Goal: Register for event/course

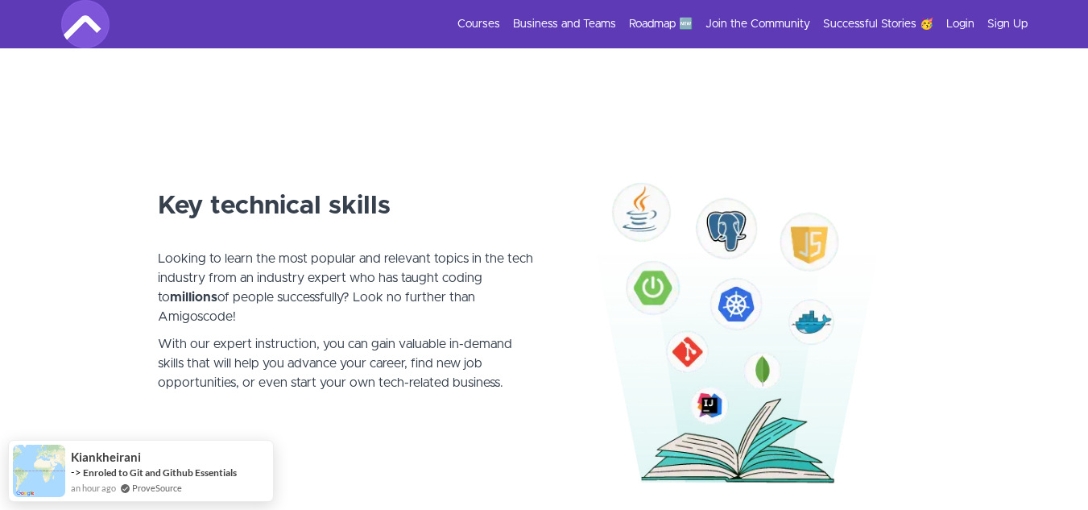
scroll to position [805, 0]
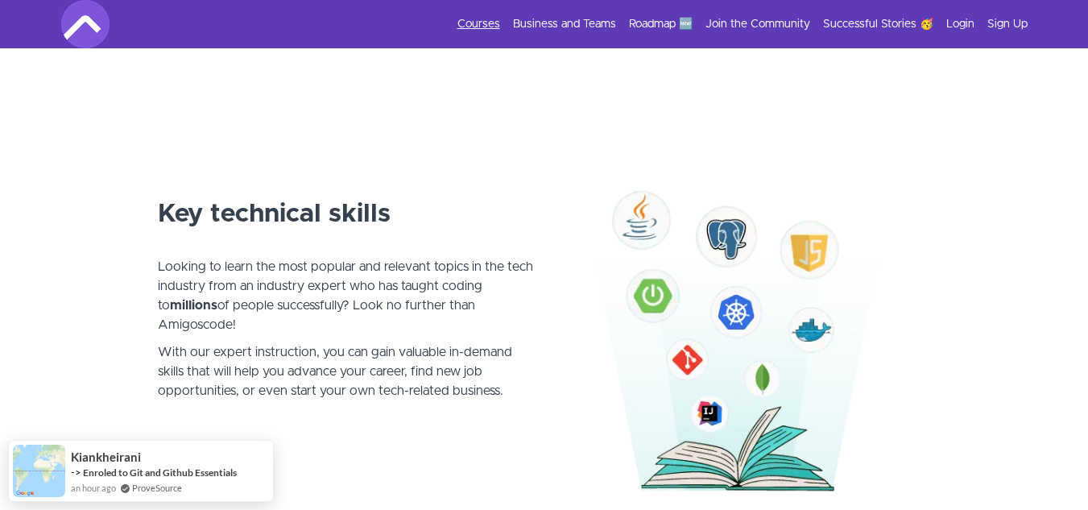
click at [483, 18] on link "Courses" at bounding box center [478, 24] width 43 height 16
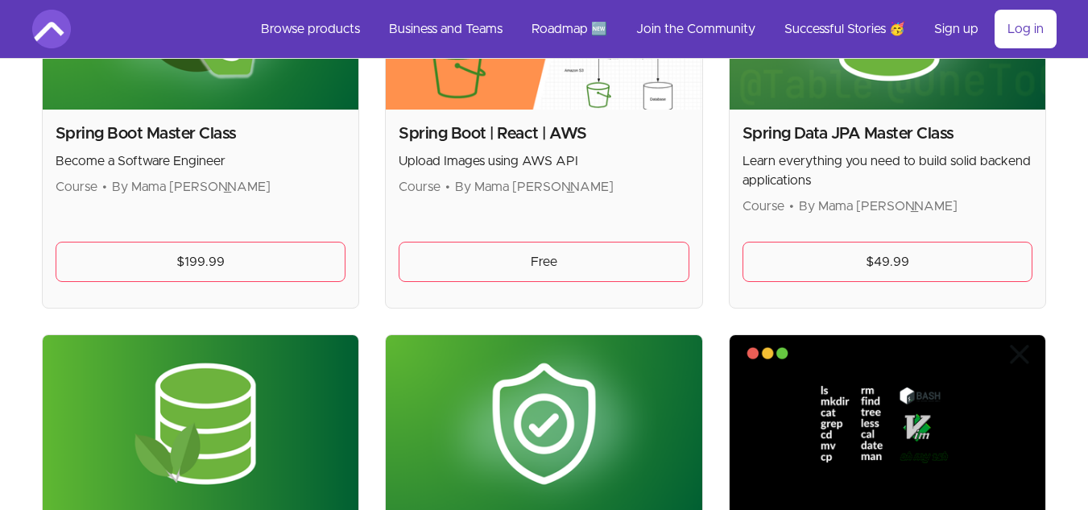
scroll to position [4188, 0]
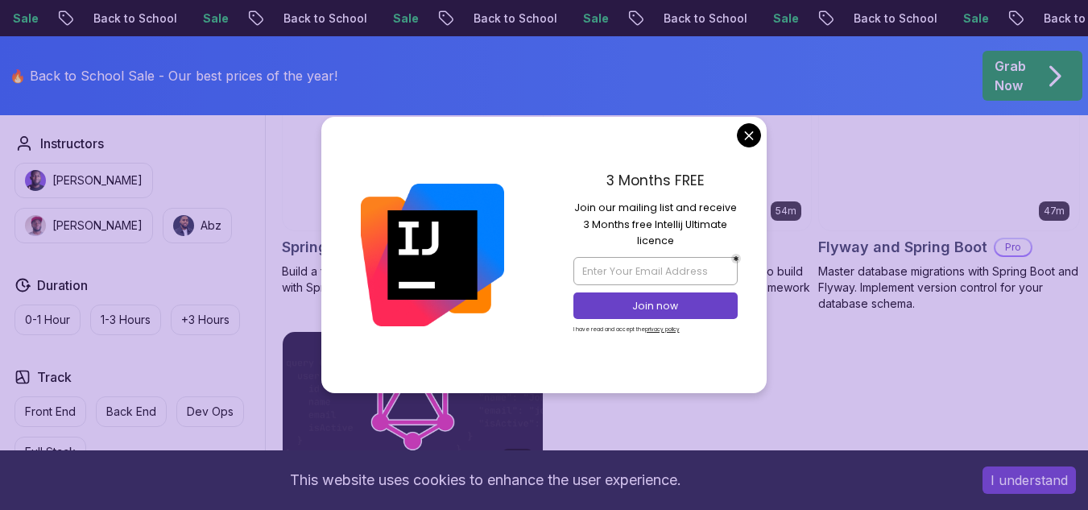
scroll to position [1047, 0]
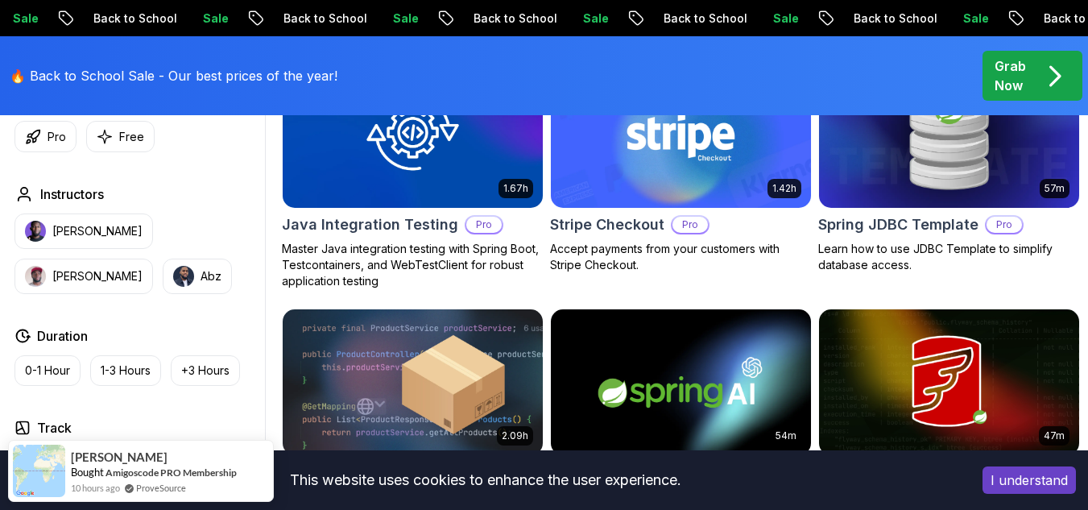
click at [743, 140] on body "Sale Back to School Sale Back to School Sale Back to School Sale Back to School…" at bounding box center [544, 299] width 1088 height 2693
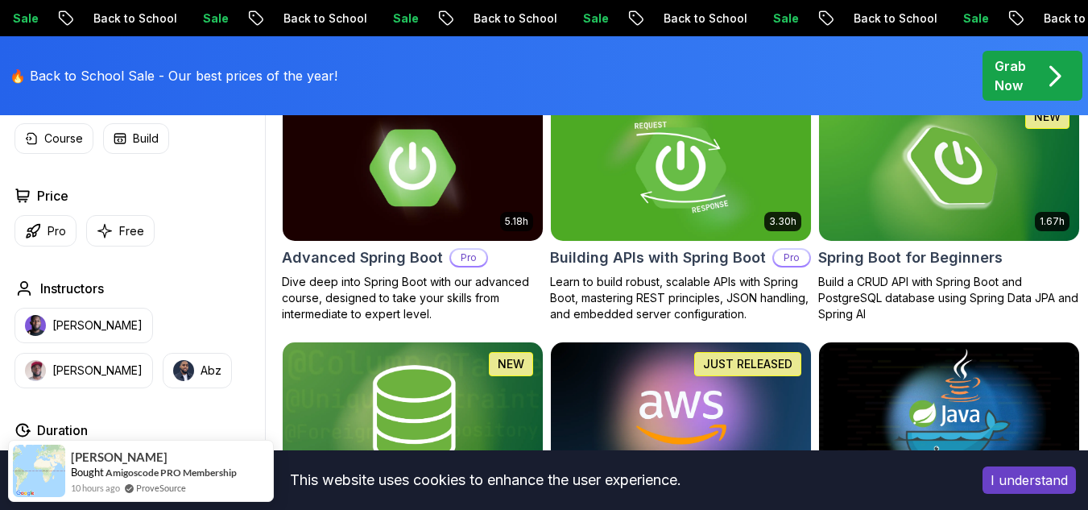
scroll to position [403, 0]
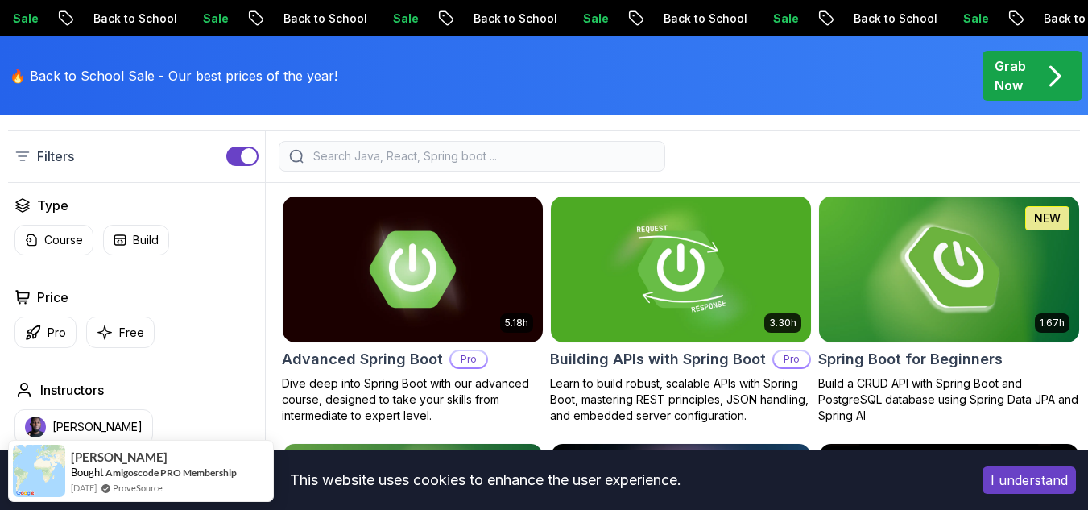
click at [933, 287] on img at bounding box center [949, 268] width 273 height 153
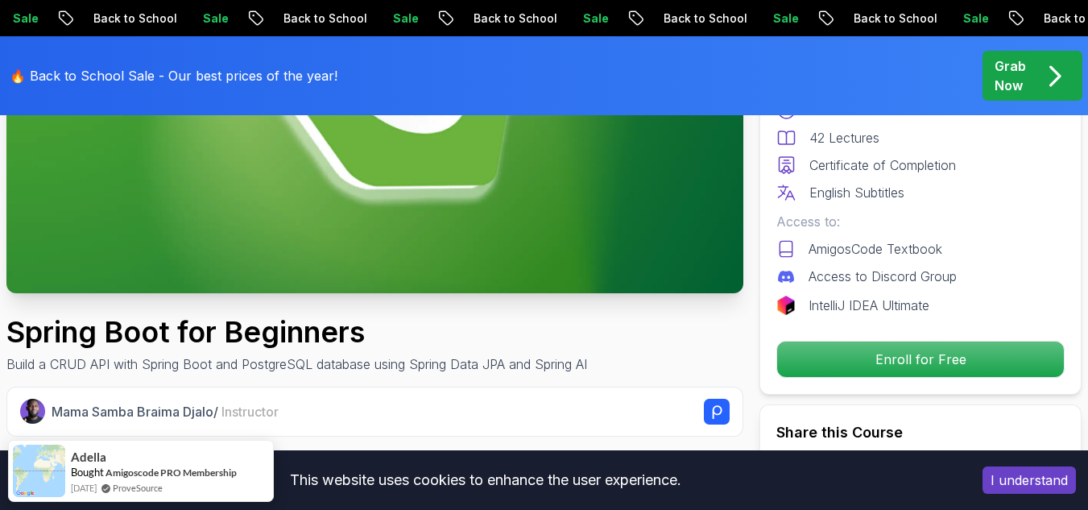
scroll to position [322, 0]
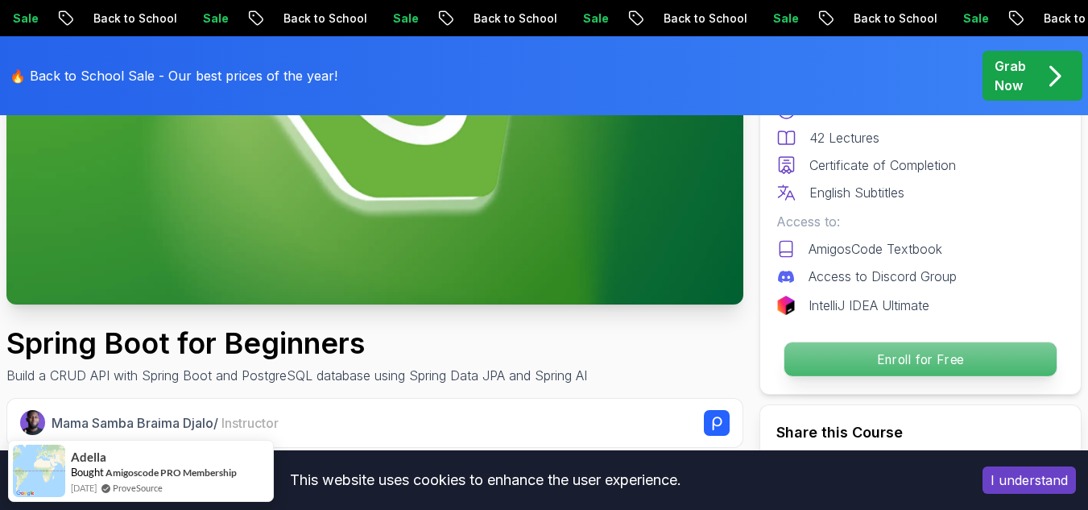
click at [860, 365] on p "Enroll for Free" at bounding box center [920, 359] width 272 height 34
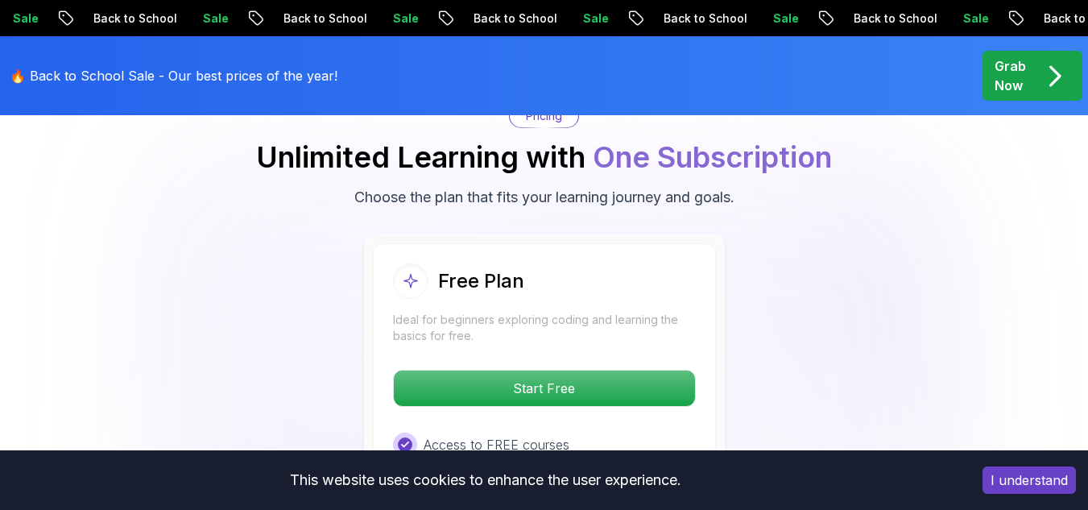
scroll to position [3313, 0]
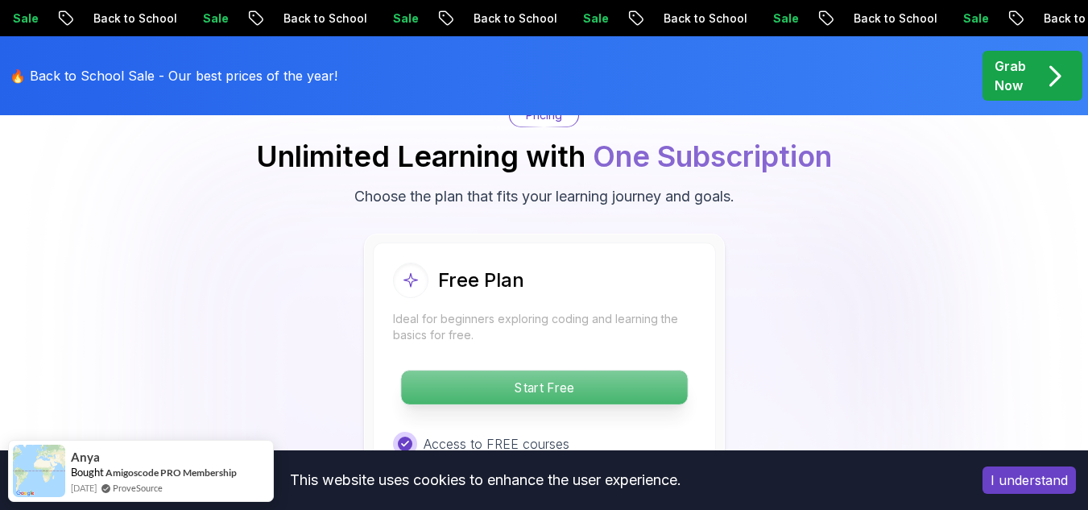
click at [485, 389] on p "Start Free" at bounding box center [544, 387] width 286 height 34
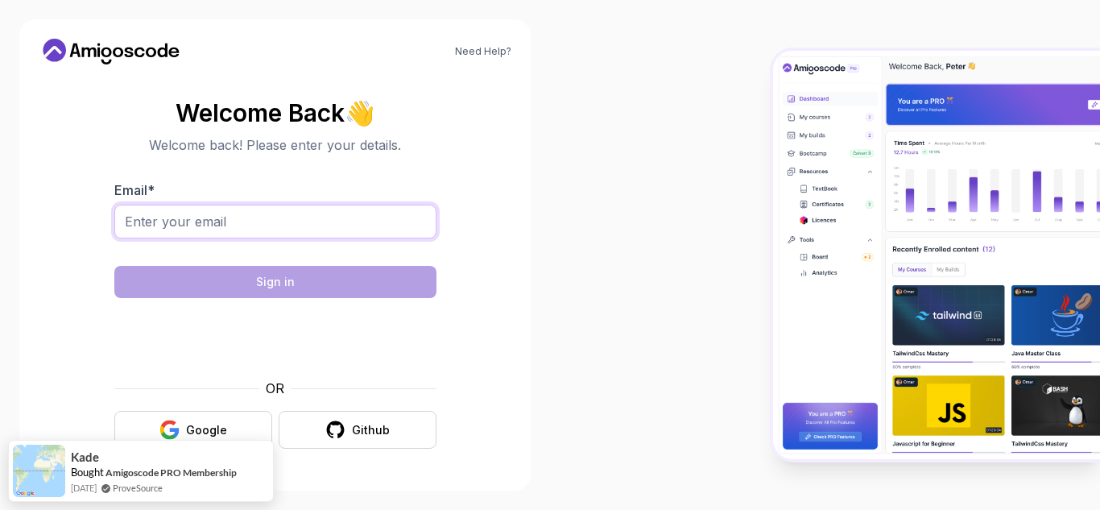
click at [279, 226] on input "Email *" at bounding box center [275, 222] width 322 height 34
type input "mirshemsuawolia@gmail.com"
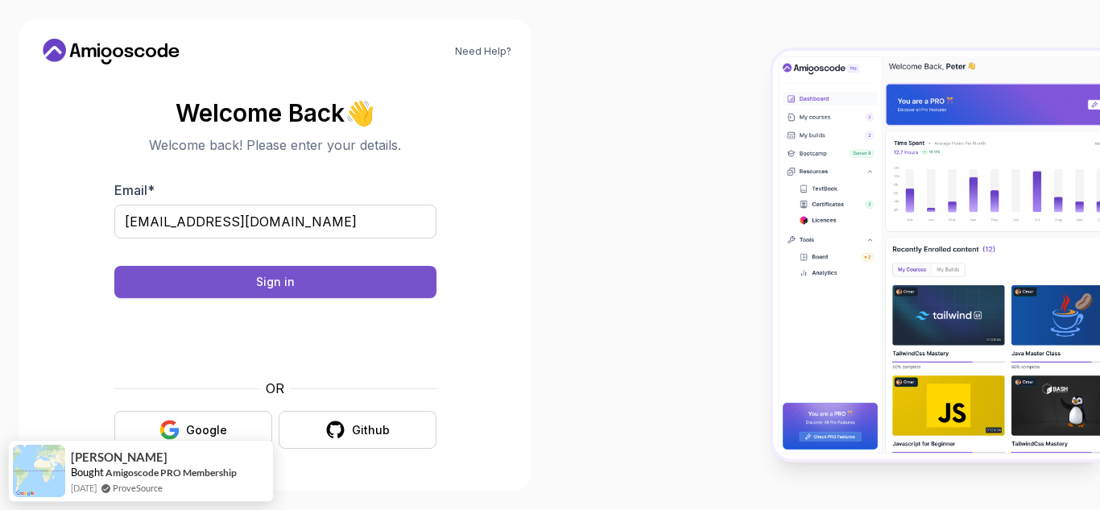
click at [230, 284] on button "Sign in" at bounding box center [275, 282] width 322 height 32
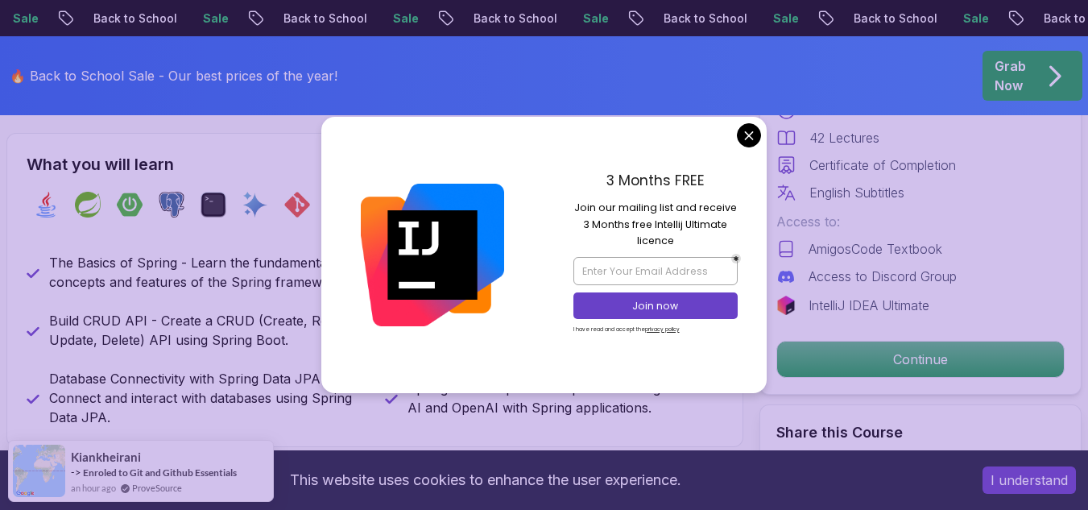
scroll to position [564, 0]
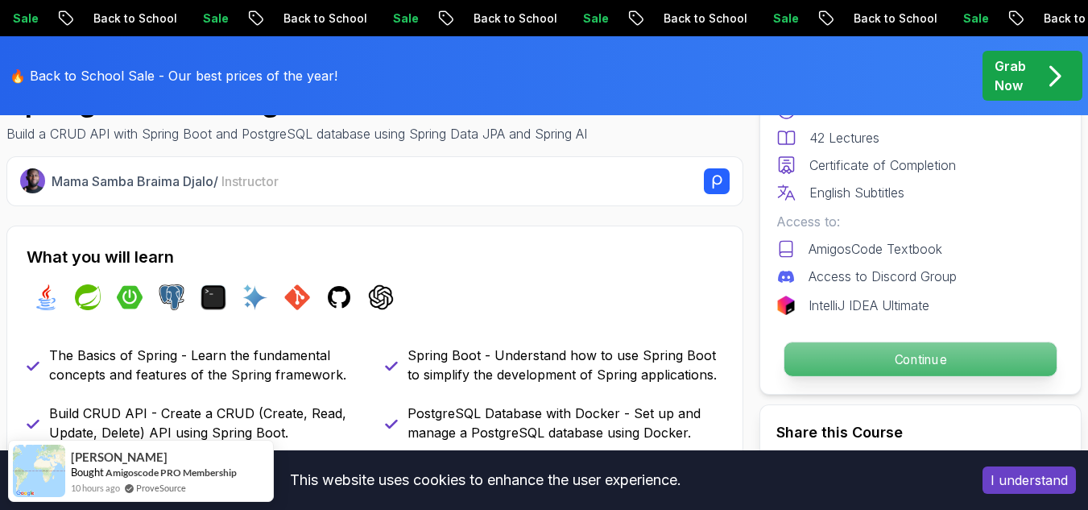
click at [832, 354] on p "Continue" at bounding box center [920, 359] width 272 height 34
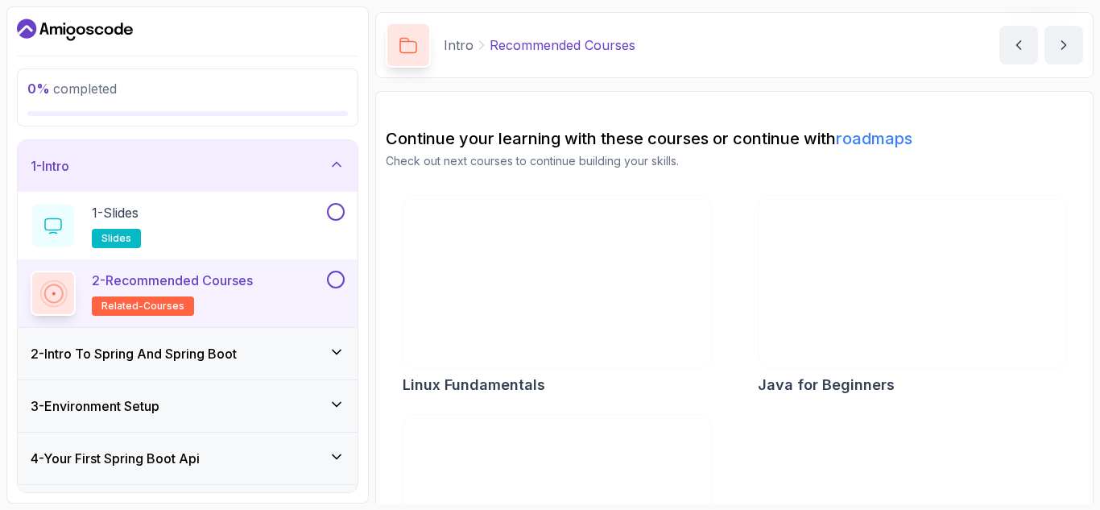
scroll to position [81, 0]
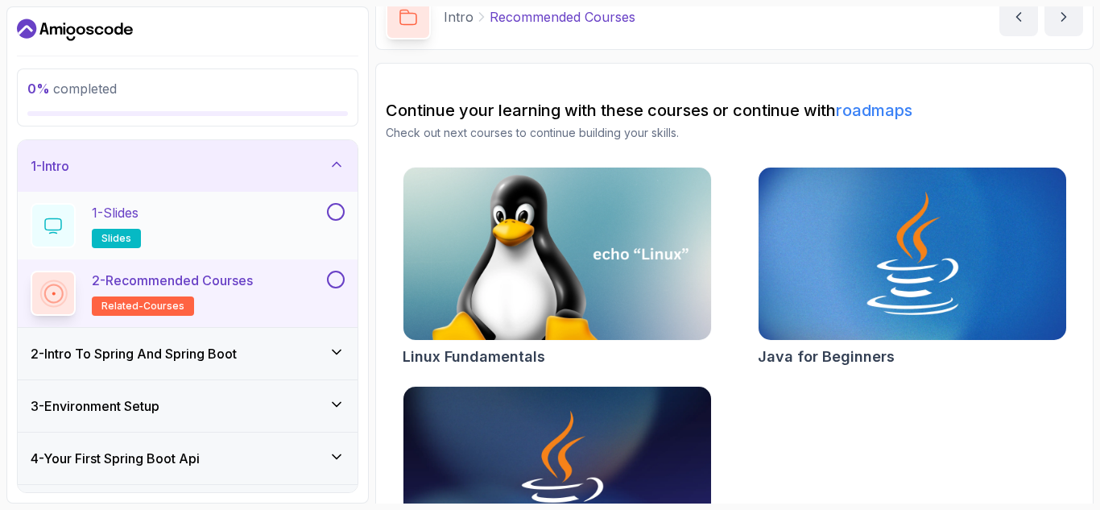
click at [115, 232] on span "slides" at bounding box center [116, 238] width 30 height 13
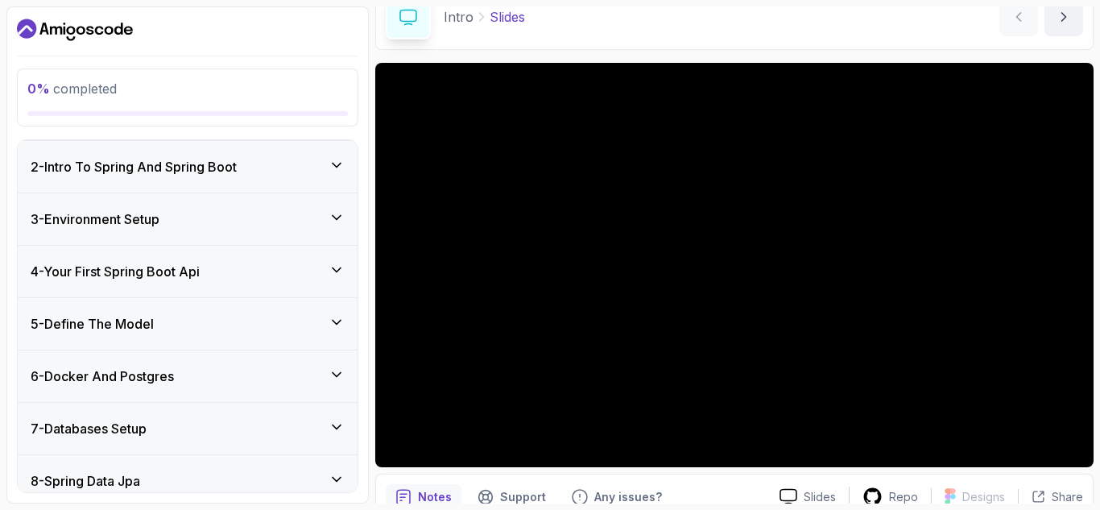
scroll to position [169, 0]
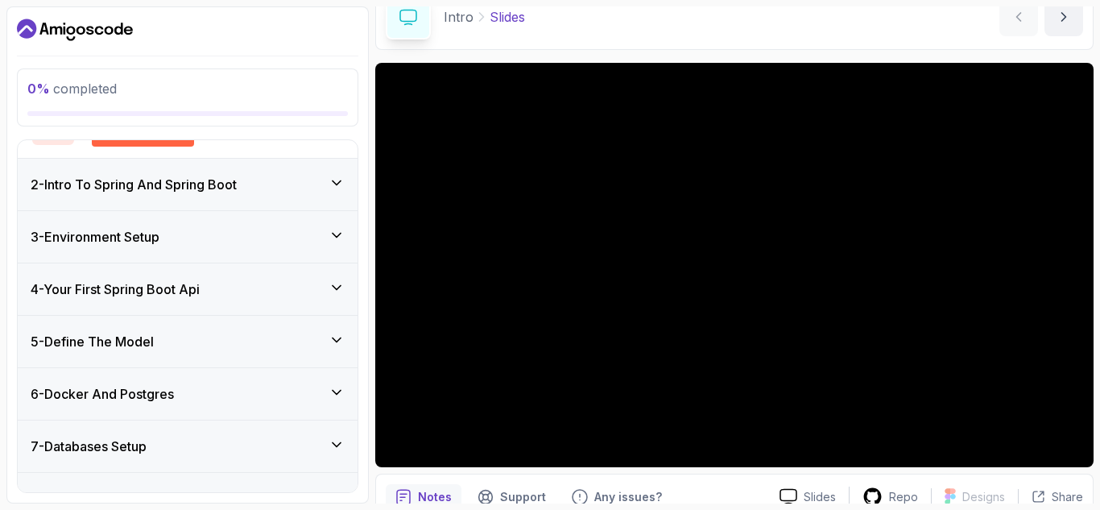
click at [336, 281] on icon at bounding box center [337, 287] width 16 height 16
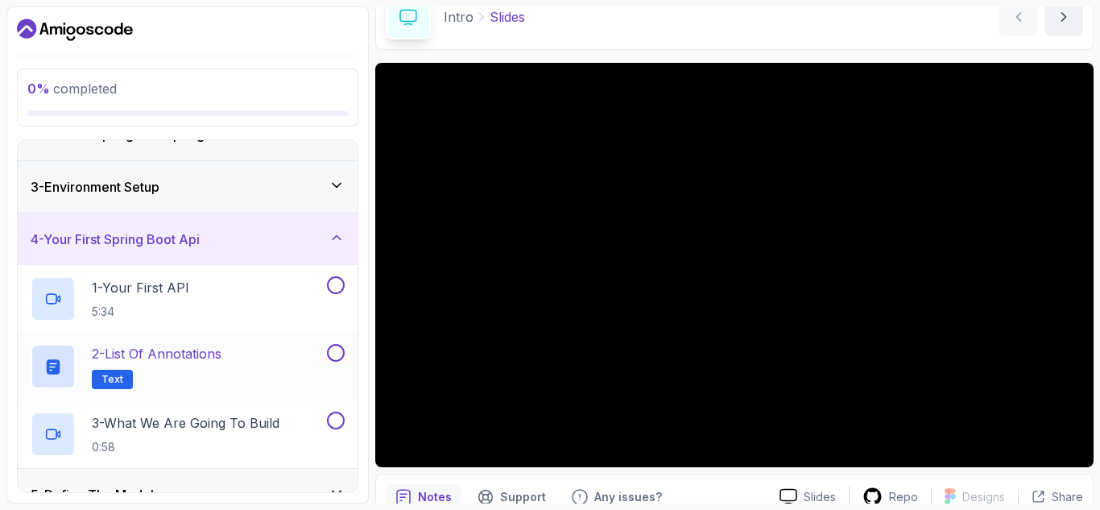
scroll to position [0, 0]
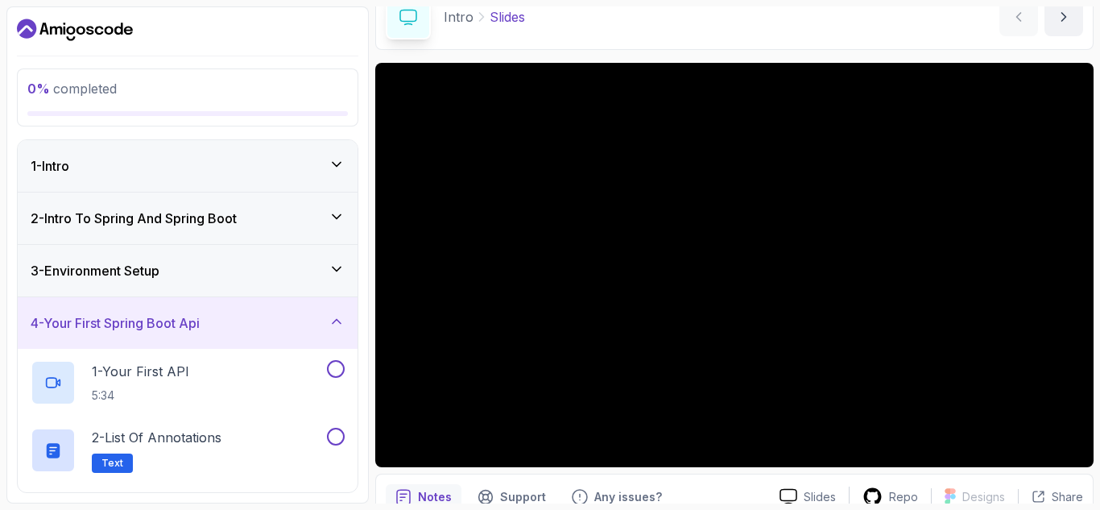
click at [342, 160] on icon at bounding box center [337, 164] width 16 height 16
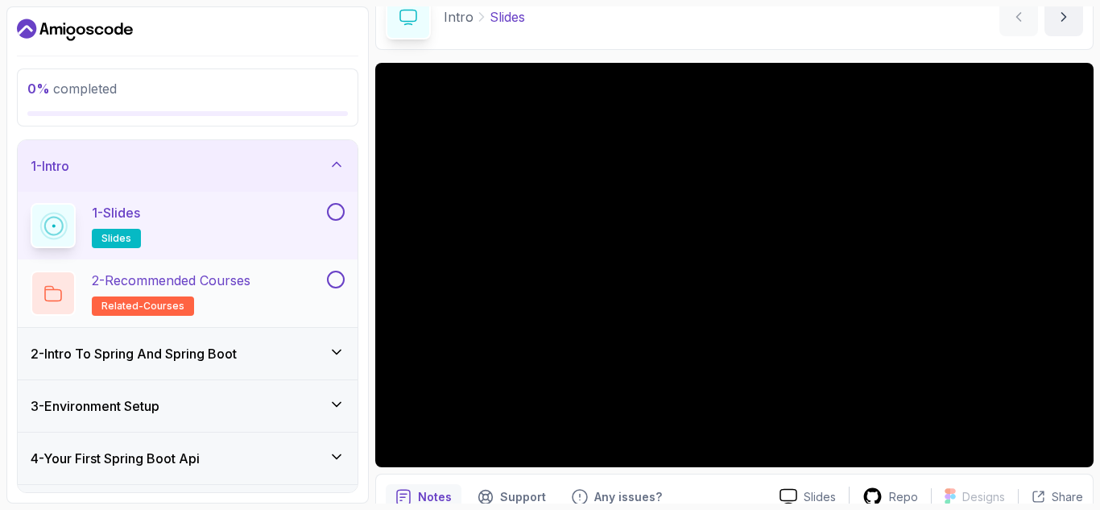
click at [147, 298] on p "related-courses" at bounding box center [143, 305] width 102 height 19
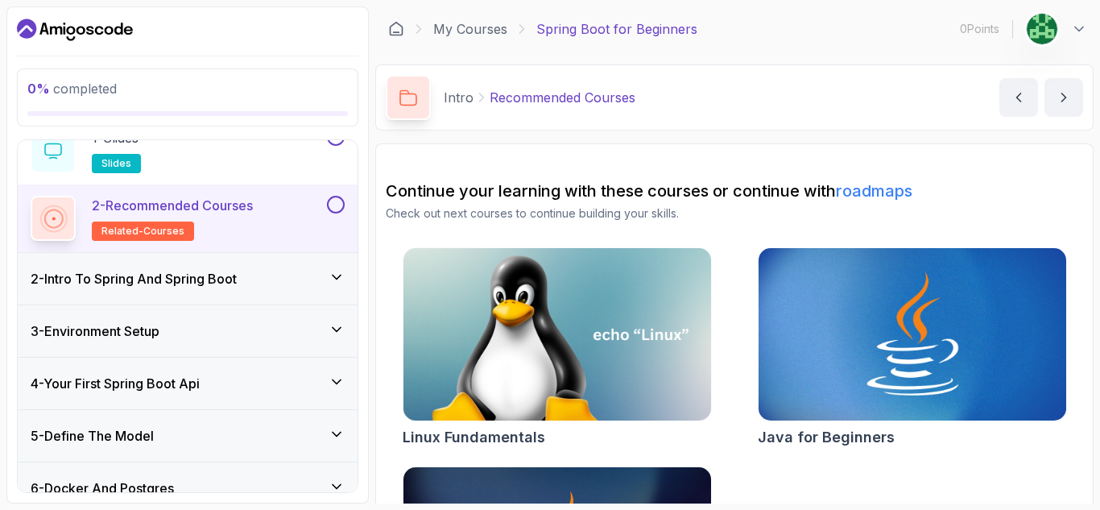
scroll to position [161, 0]
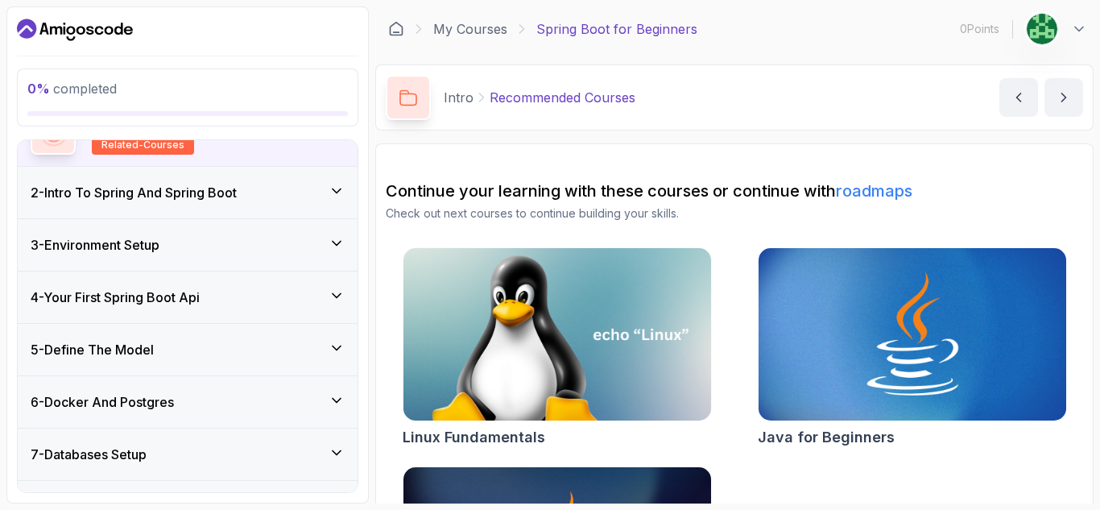
click at [333, 188] on icon at bounding box center [337, 191] width 16 height 16
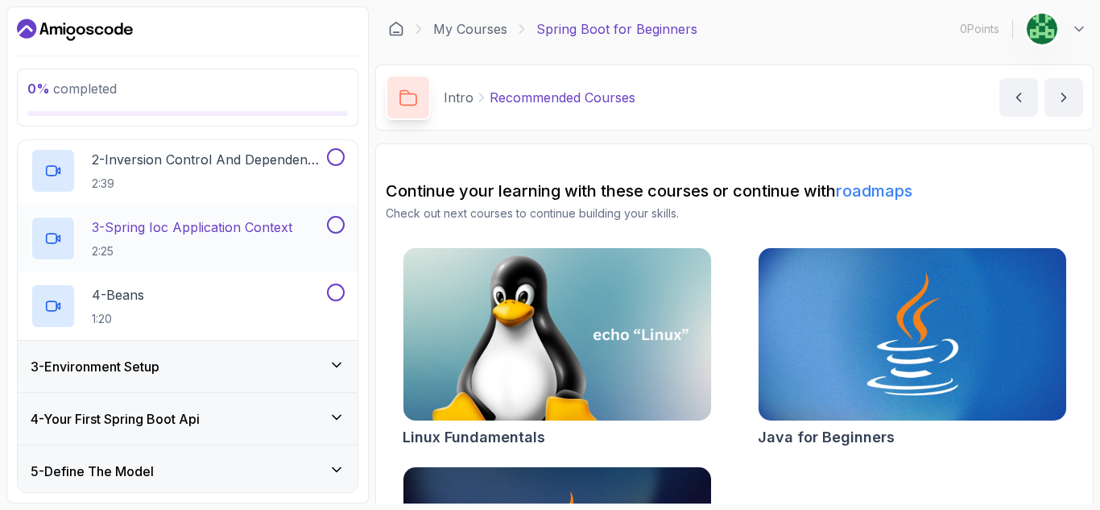
scroll to position [321, 0]
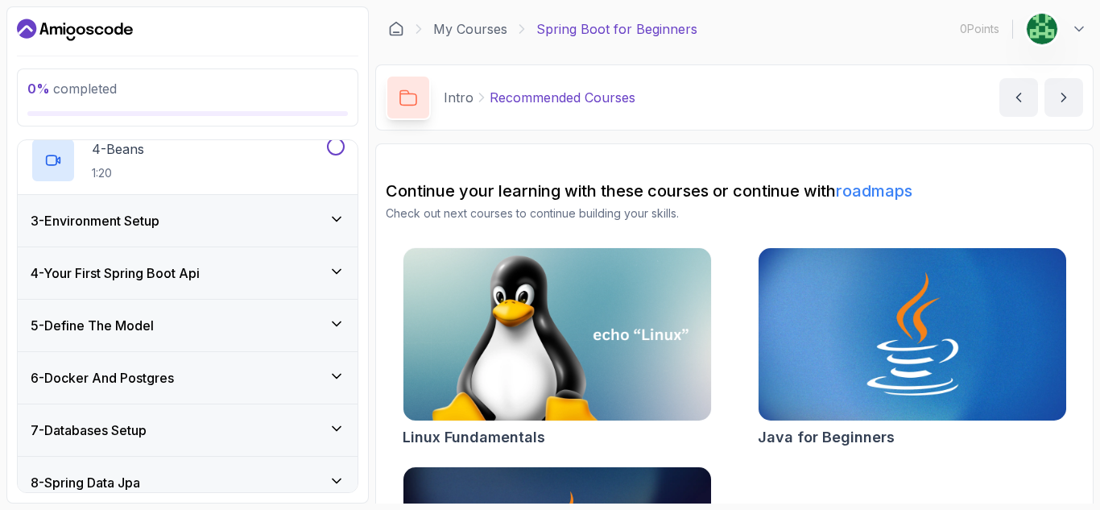
click at [159, 219] on h3 "3 - Environment Setup" at bounding box center [95, 220] width 129 height 19
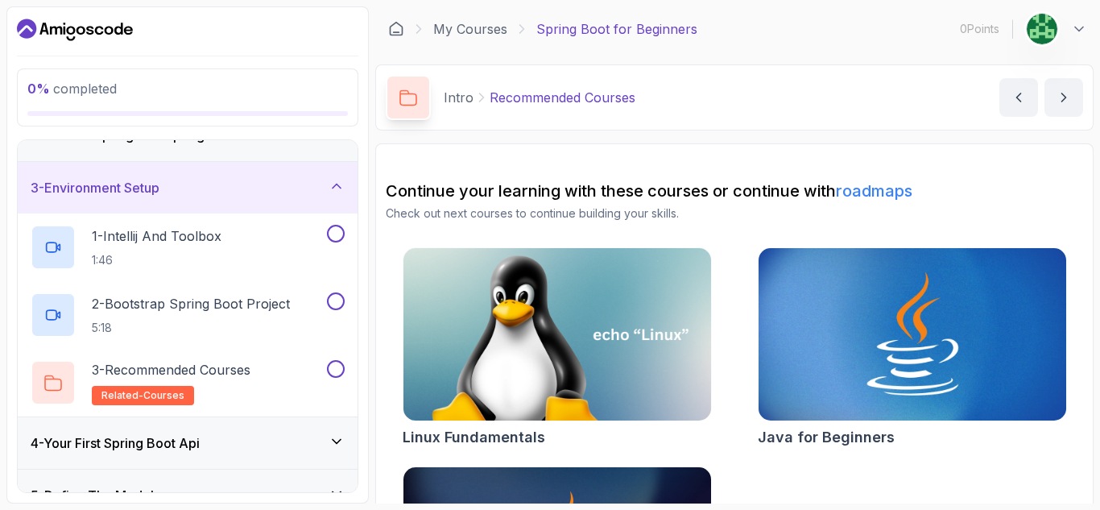
scroll to position [0, 0]
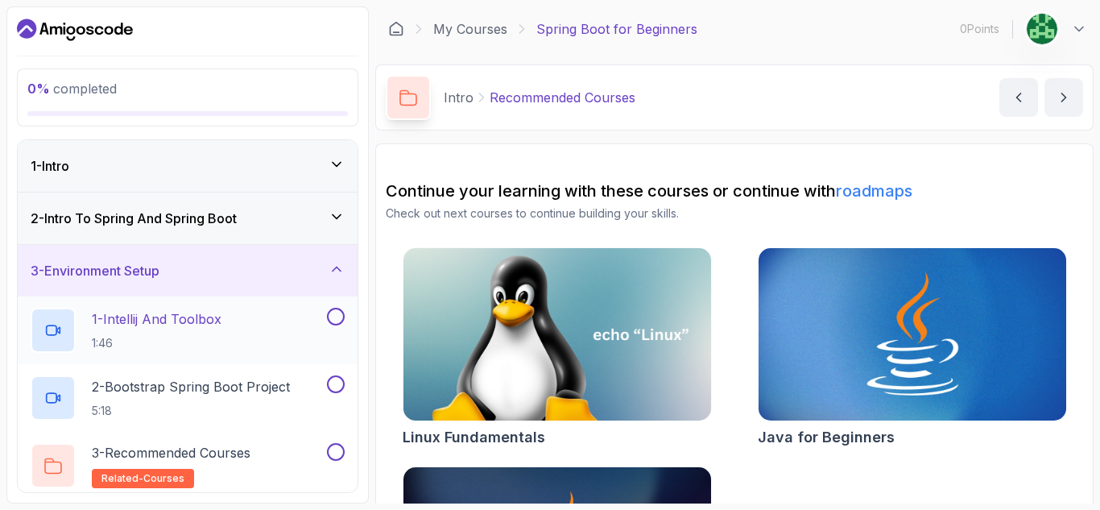
click at [196, 325] on p "1 - Intellij And Toolbox" at bounding box center [157, 318] width 130 height 19
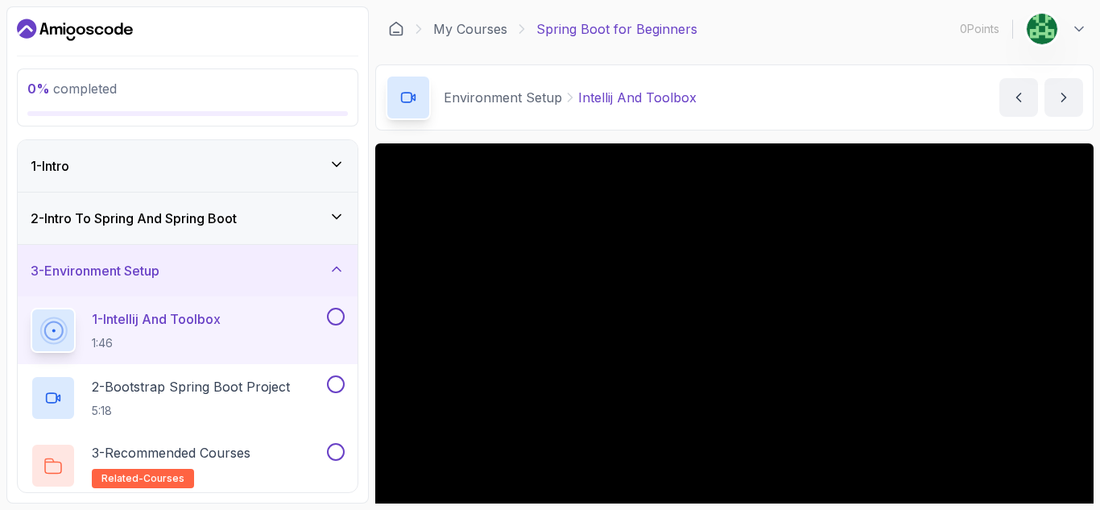
click at [106, 30] on icon "Dashboard" at bounding box center [109, 30] width 9 height 9
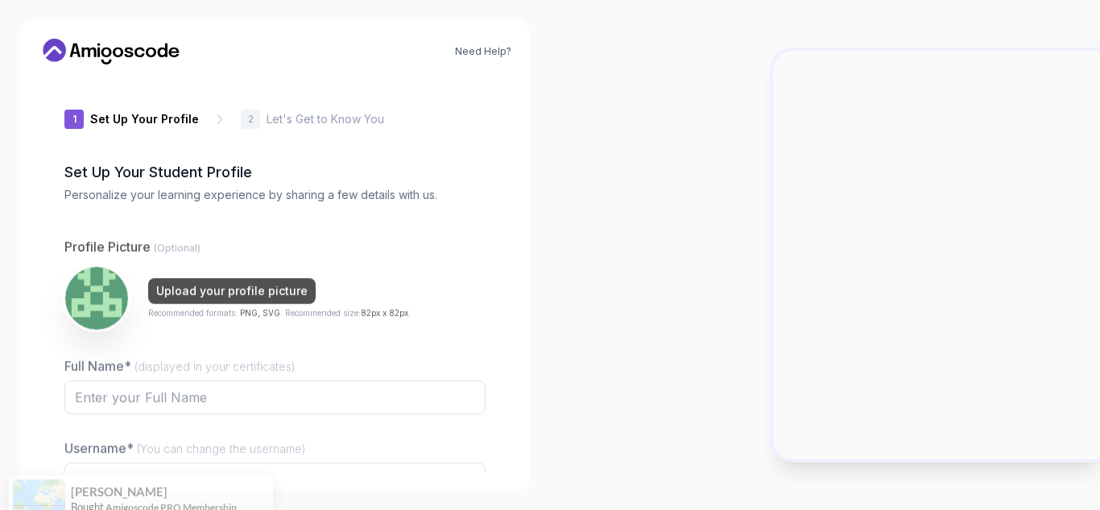
type input "luckyorcaca6d7"
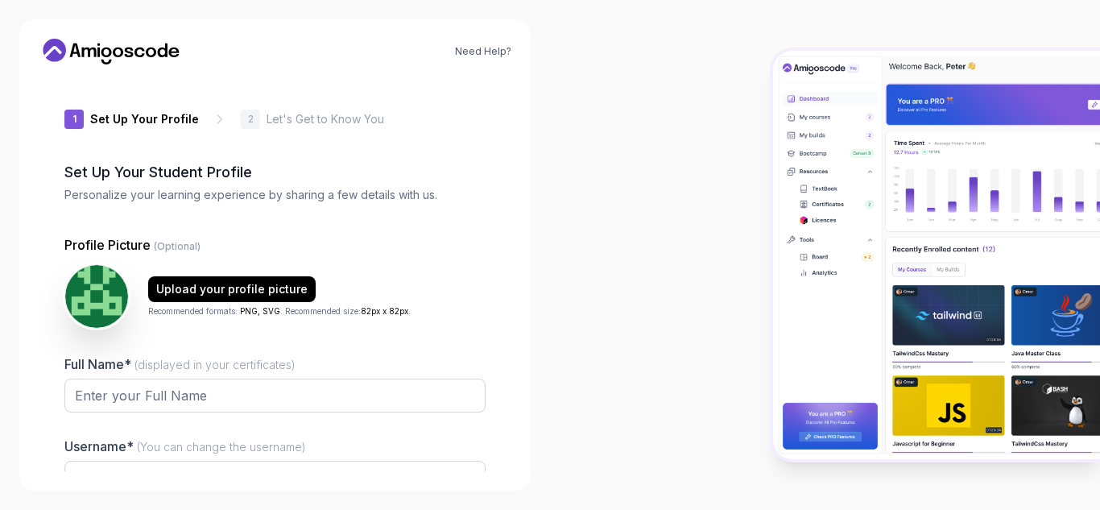
click at [830, 189] on img at bounding box center [936, 255] width 327 height 408
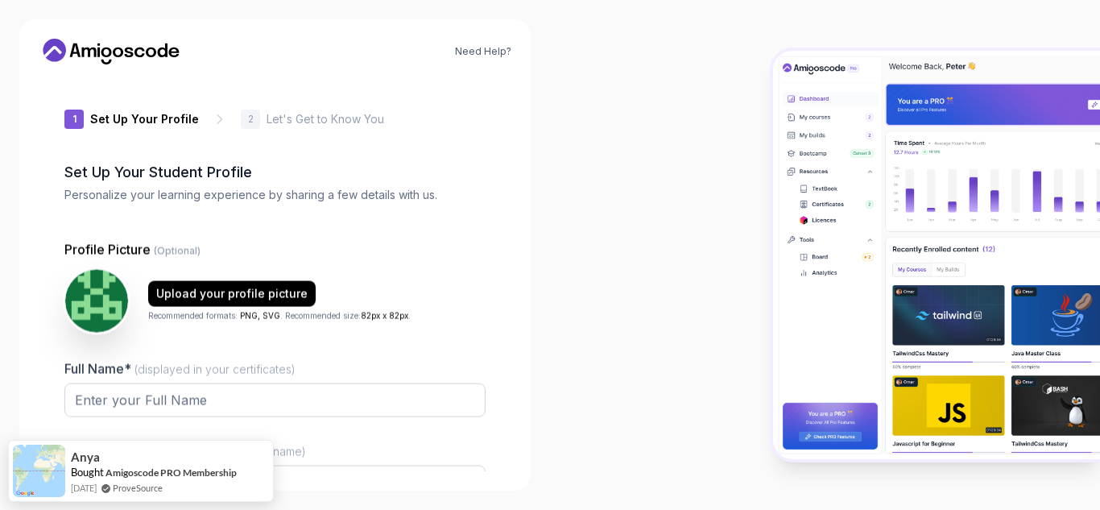
type input "sharpjaguara88f7"
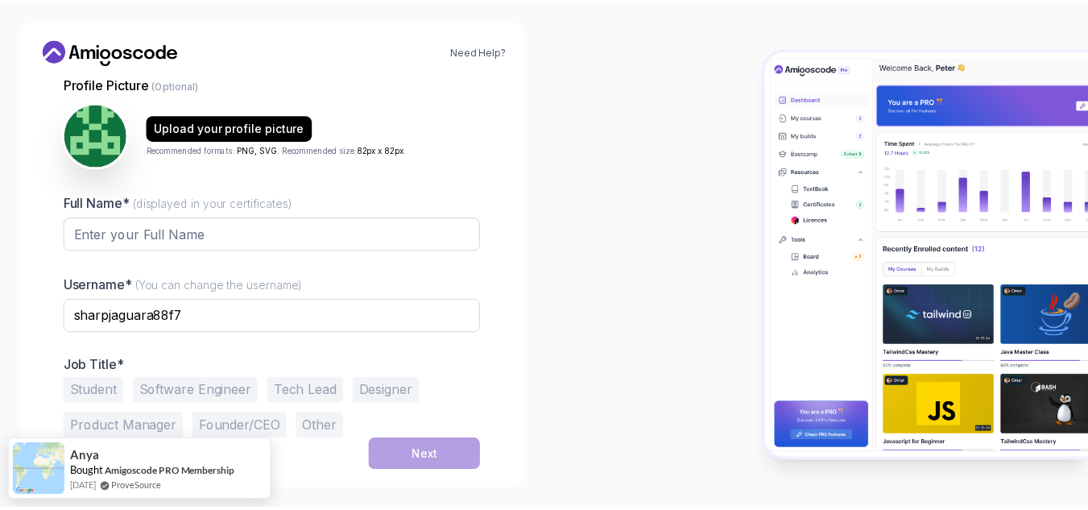
scroll to position [162, 0]
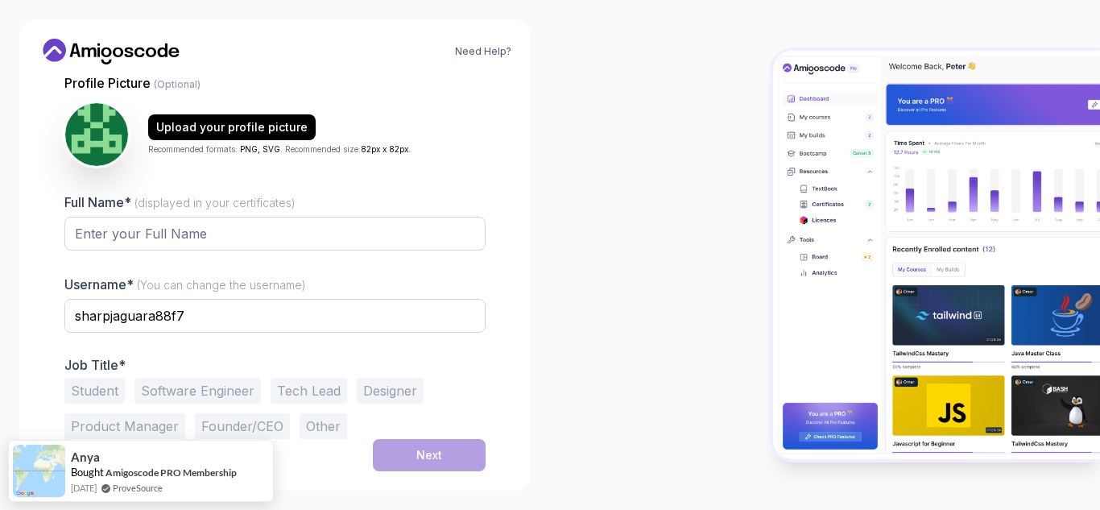
click at [121, 51] on icon at bounding box center [118, 53] width 10 height 10
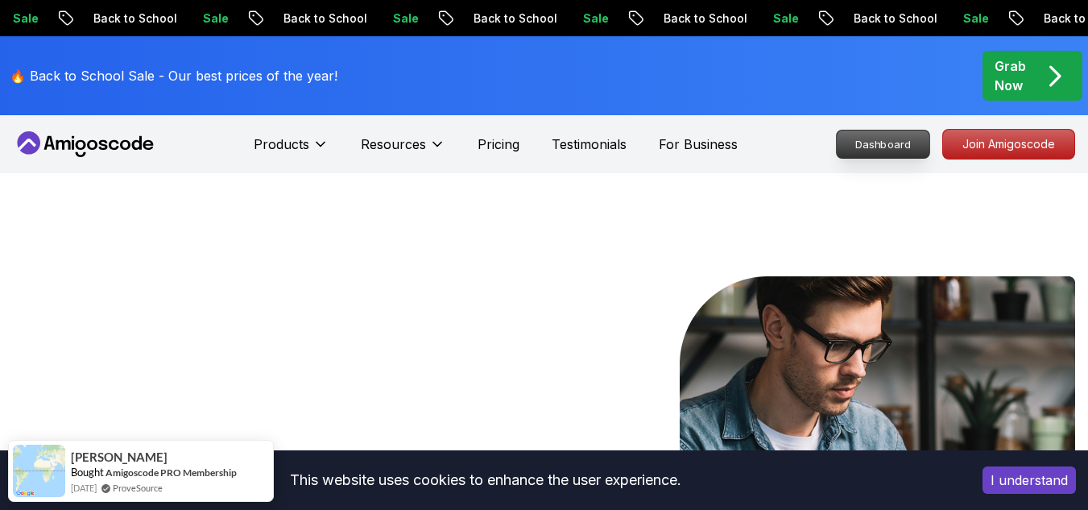
click at [883, 145] on p "Dashboard" at bounding box center [883, 143] width 93 height 27
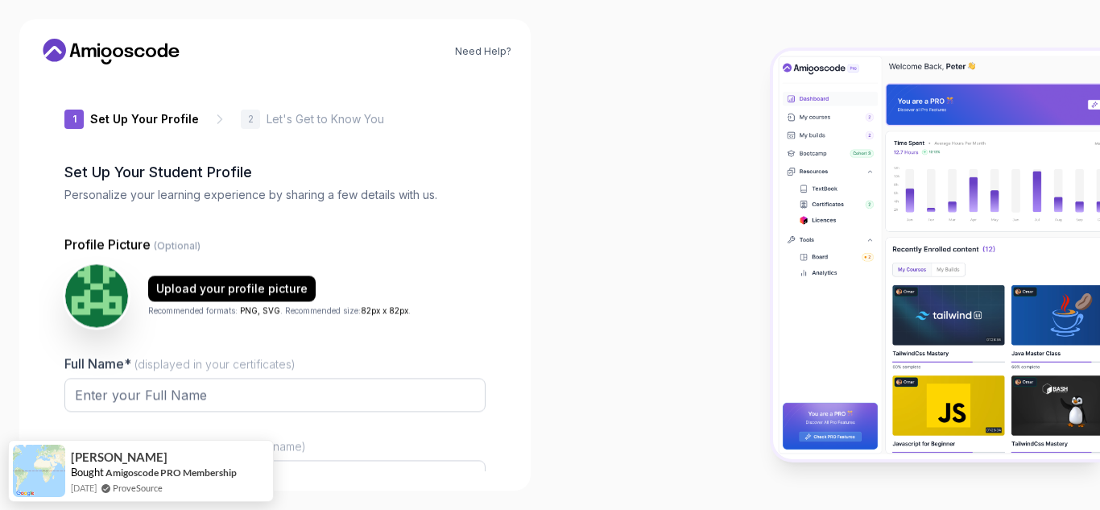
type input "quickiguanacc378"
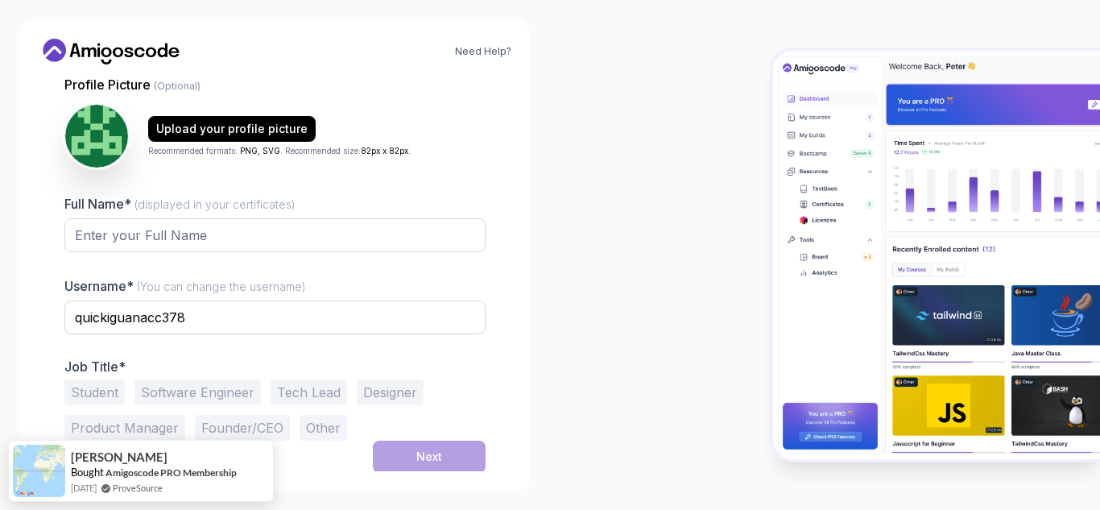
scroll to position [162, 0]
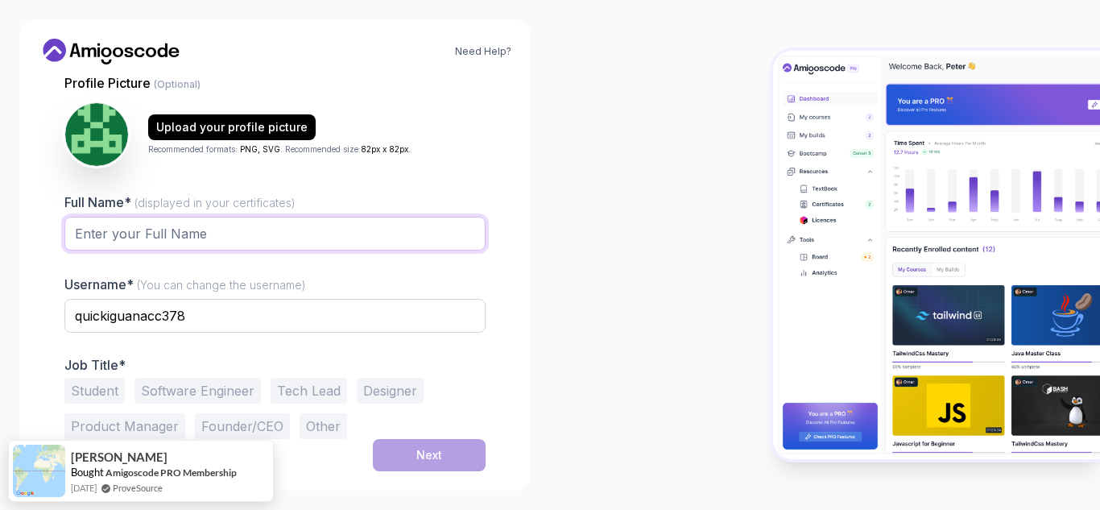
click at [156, 227] on input "Full Name* (displayed in your certificates)" at bounding box center [274, 234] width 421 height 34
type input "Miraj shemsu"
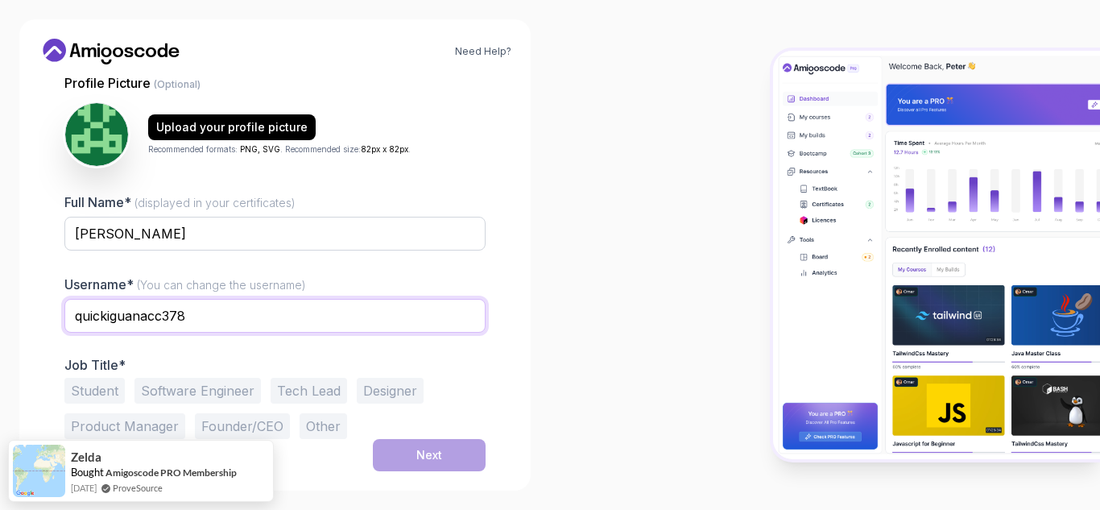
click at [147, 321] on input "quickiguanacc378" at bounding box center [274, 316] width 421 height 34
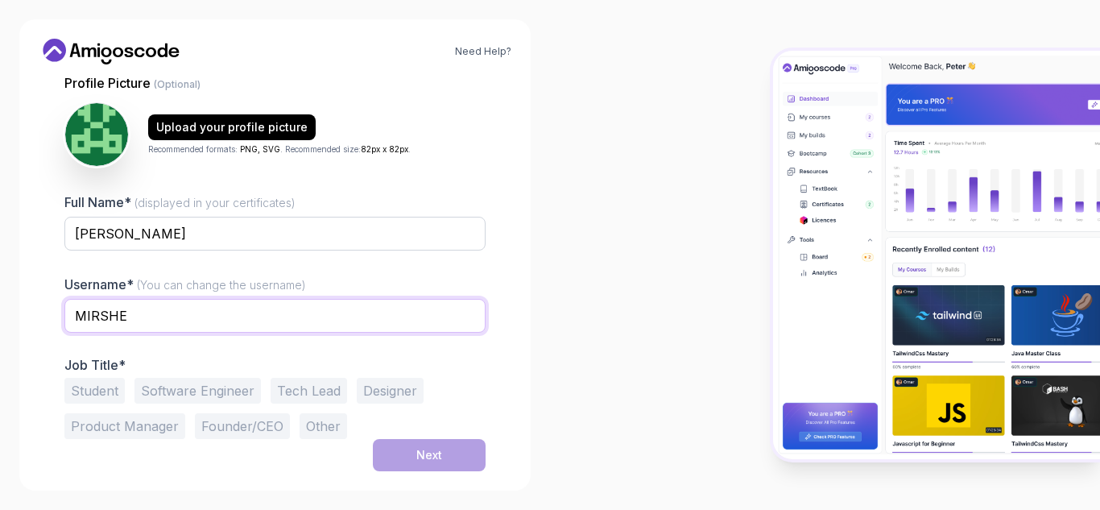
type input "mirshemsu"
click at [184, 393] on button "Software Engineer" at bounding box center [197, 391] width 126 height 26
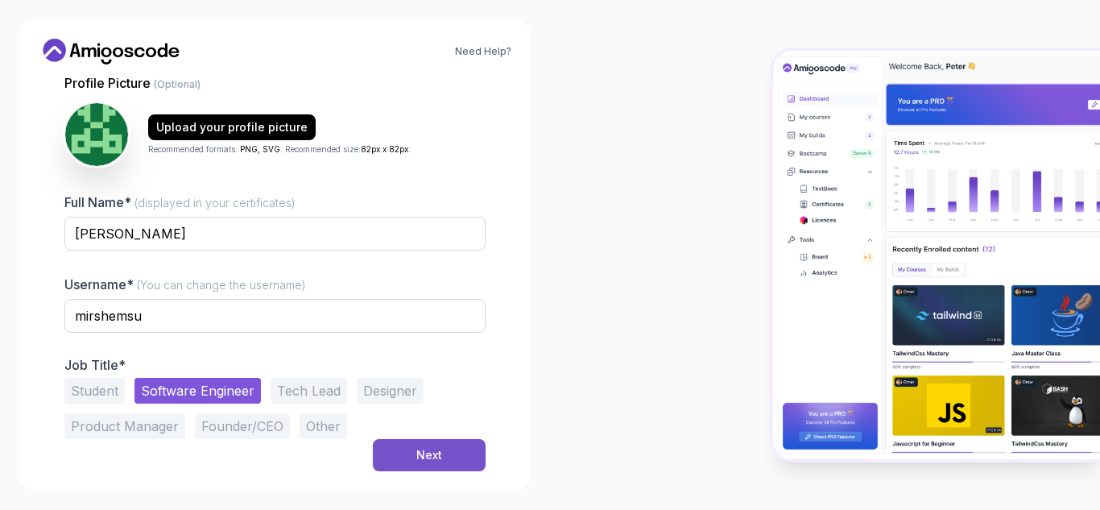
click at [425, 453] on div "Next" at bounding box center [429, 455] width 26 height 16
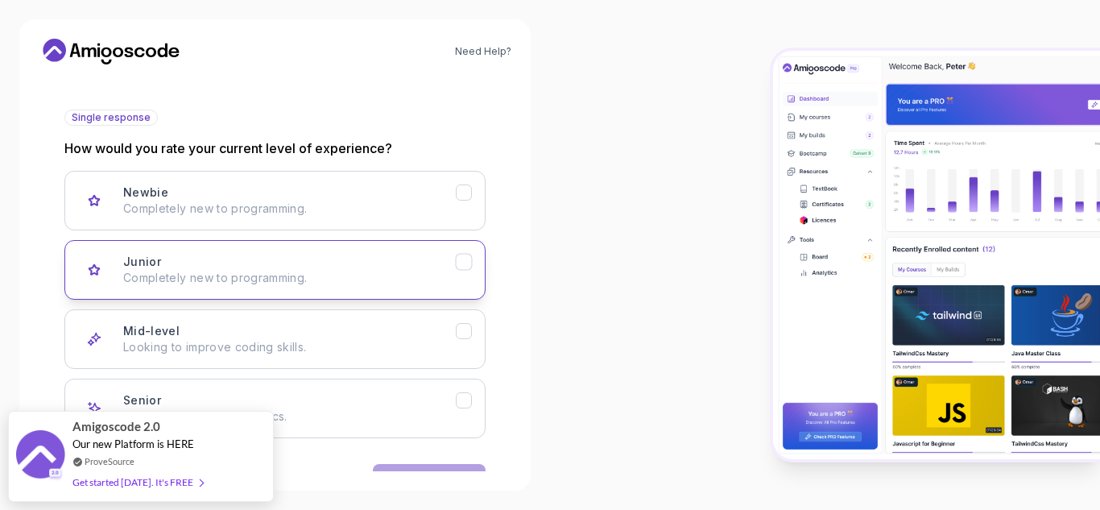
click at [235, 275] on p "Completely new to programming." at bounding box center [289, 278] width 333 height 16
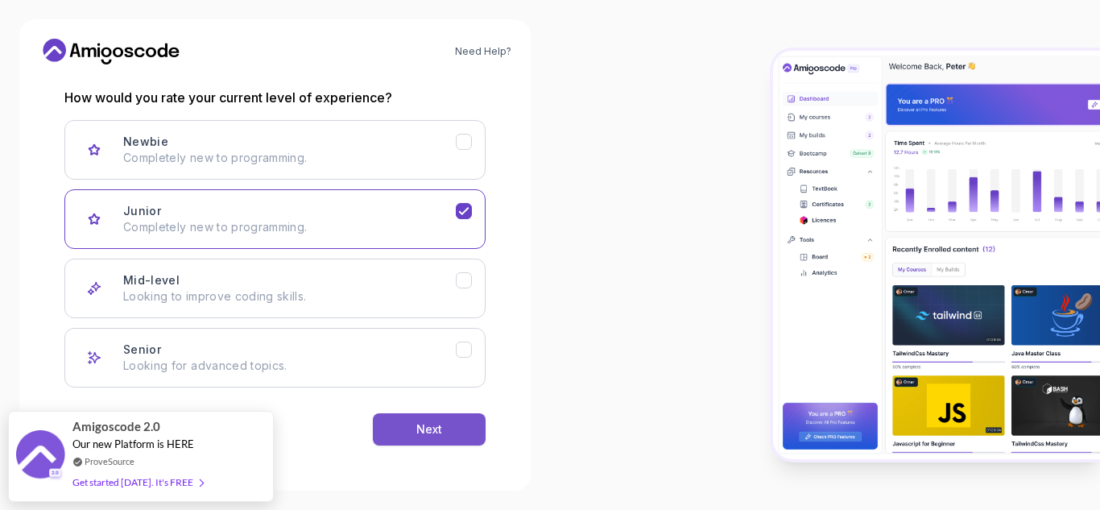
click at [417, 419] on button "Next" at bounding box center [429, 429] width 113 height 32
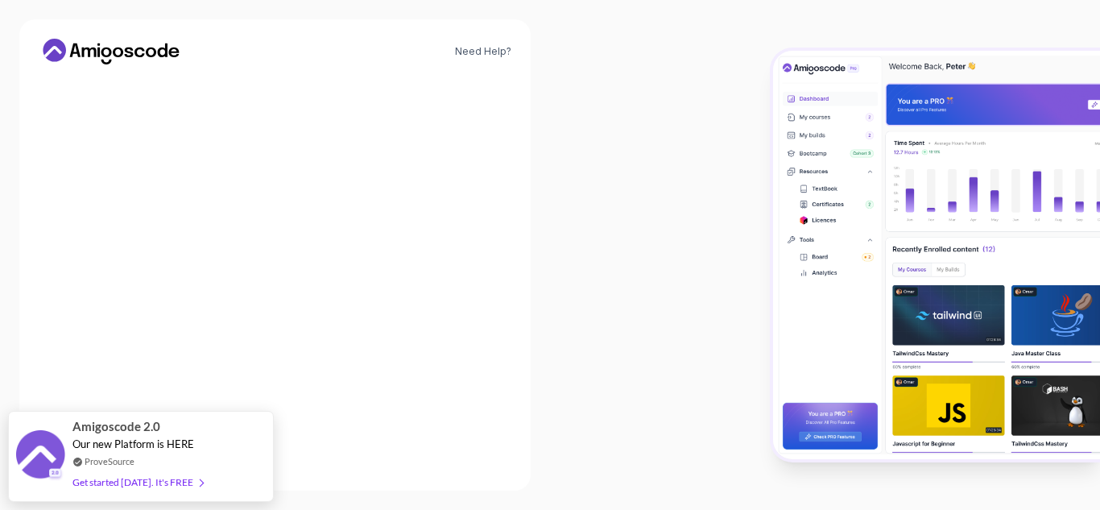
scroll to position [213, 0]
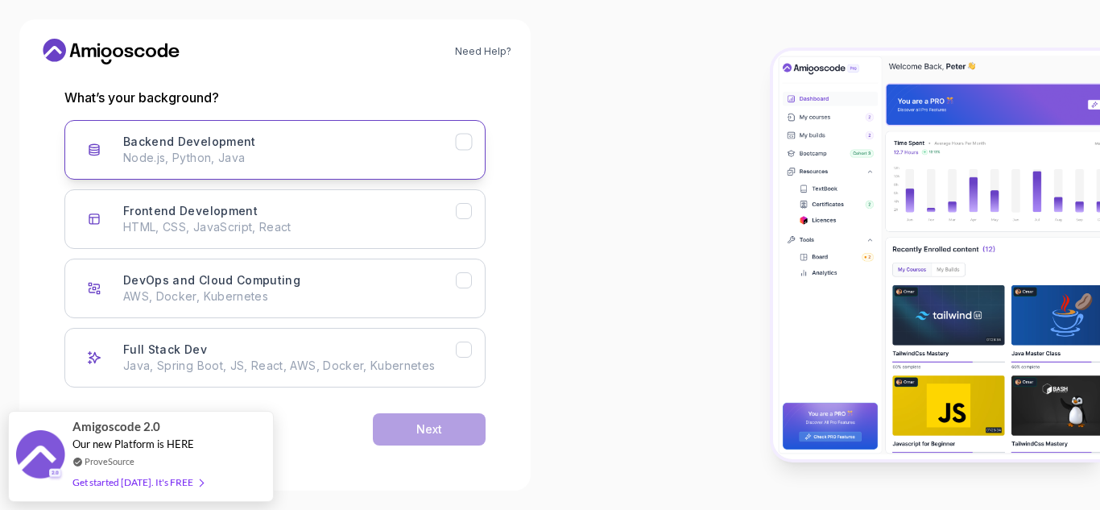
click at [469, 147] on icon "Backend Development" at bounding box center [464, 141] width 15 height 15
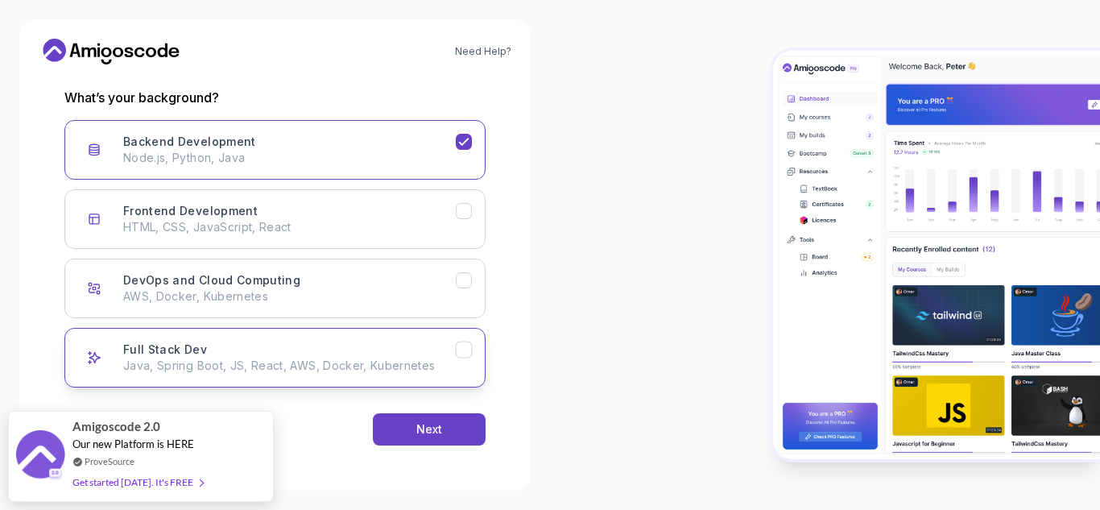
click at [420, 369] on p "Java, Spring Boot, JS, React, AWS, Docker, Kubernetes" at bounding box center [289, 366] width 333 height 16
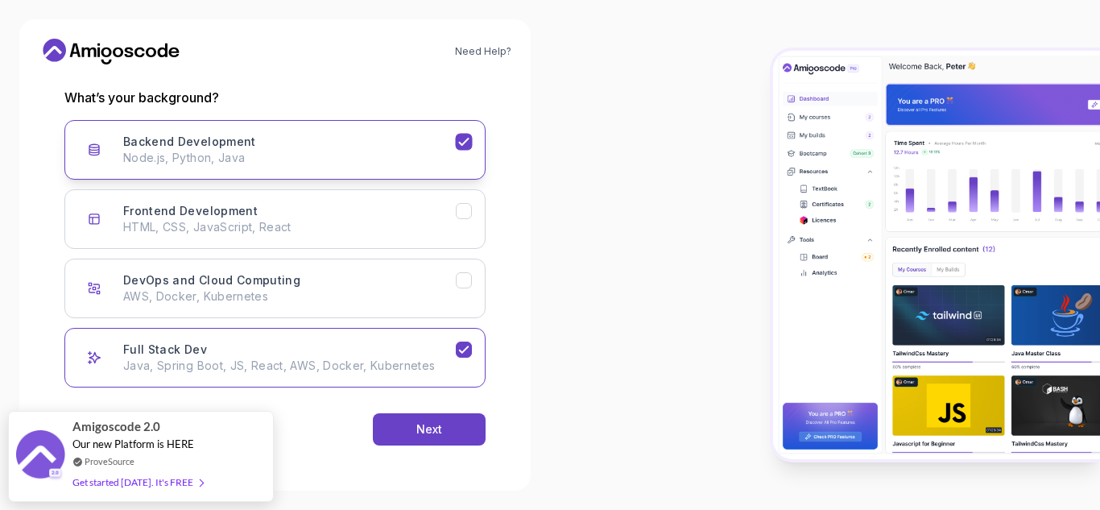
click at [450, 139] on div "Backend Development Node.js, Python, Java" at bounding box center [289, 150] width 333 height 32
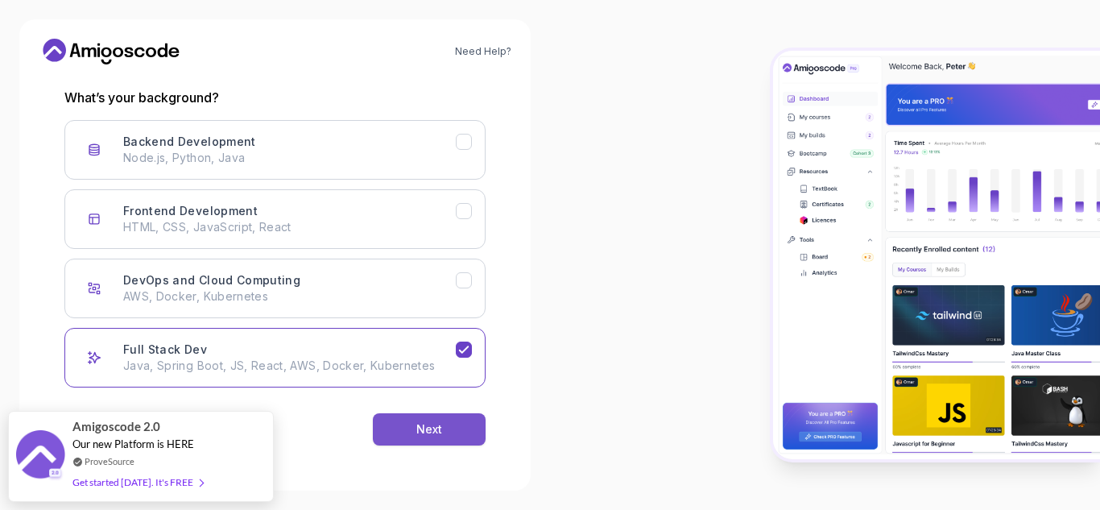
click at [439, 413] on button "Next" at bounding box center [429, 429] width 113 height 32
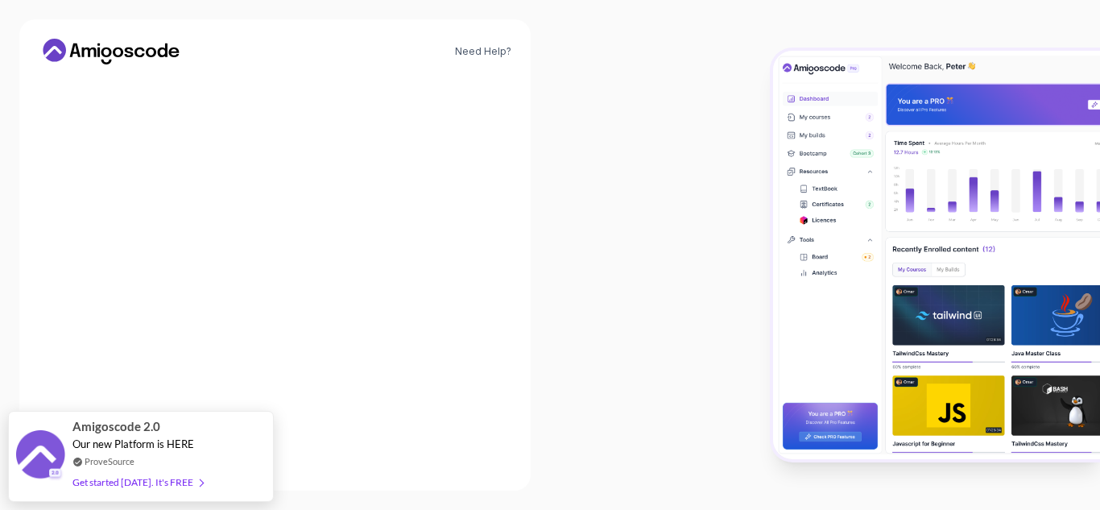
scroll to position [193, 0]
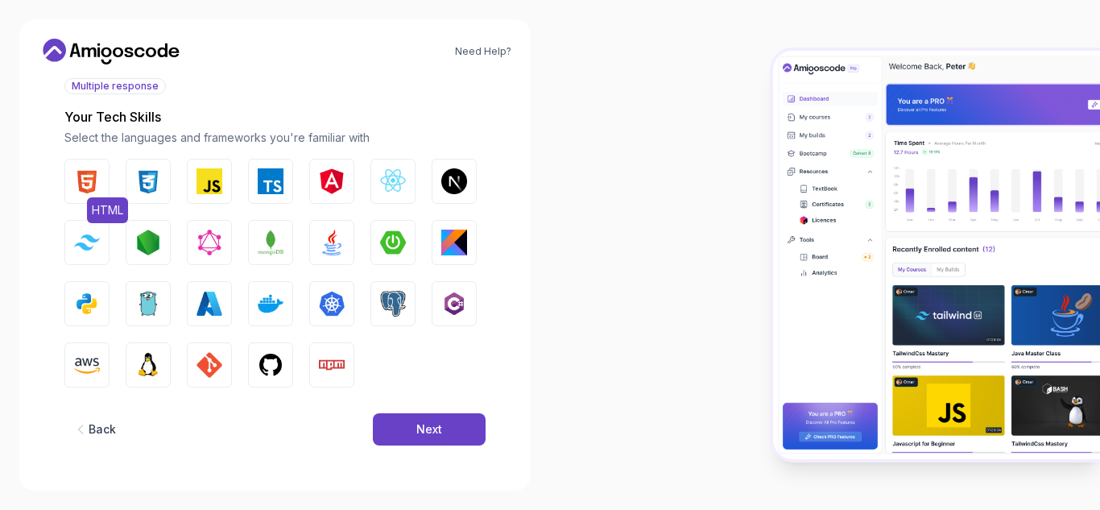
click at [98, 180] on img "button" at bounding box center [87, 181] width 26 height 26
click at [151, 180] on img "button" at bounding box center [148, 181] width 26 height 26
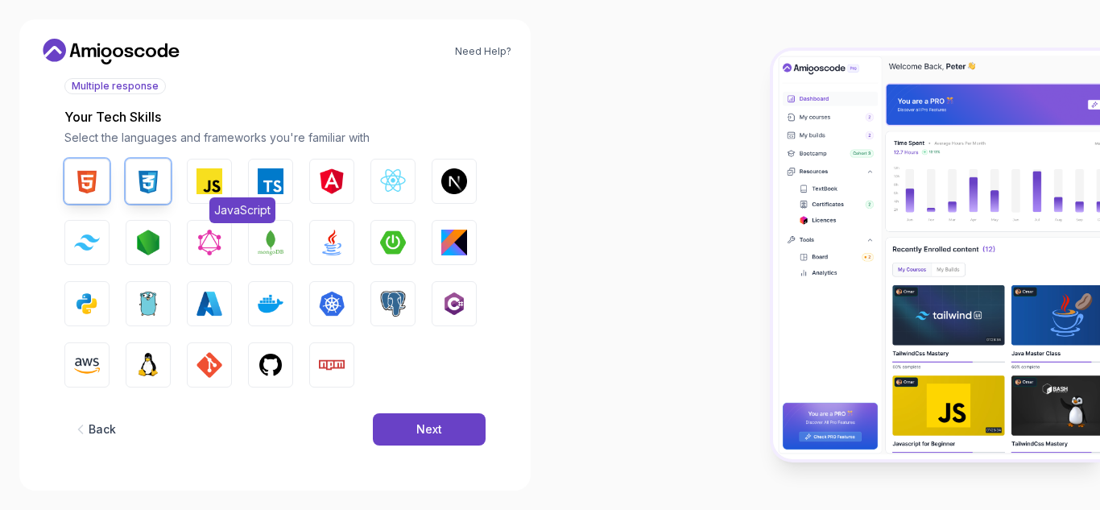
click at [216, 188] on img "button" at bounding box center [210, 181] width 26 height 26
click at [267, 187] on img "button" at bounding box center [271, 181] width 26 height 26
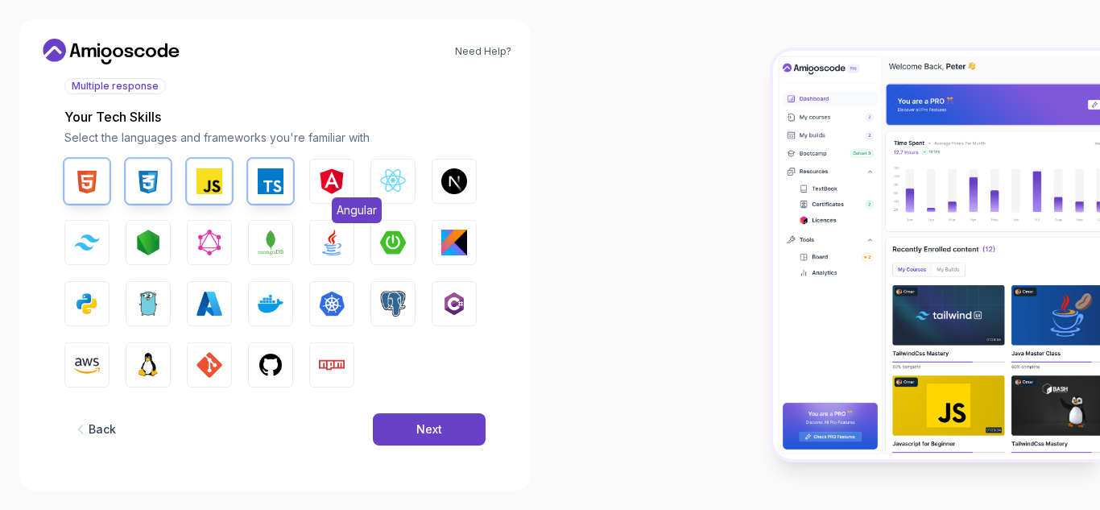
click at [326, 192] on img "button" at bounding box center [332, 181] width 26 height 26
click at [389, 197] on button "React.js" at bounding box center [392, 181] width 45 height 45
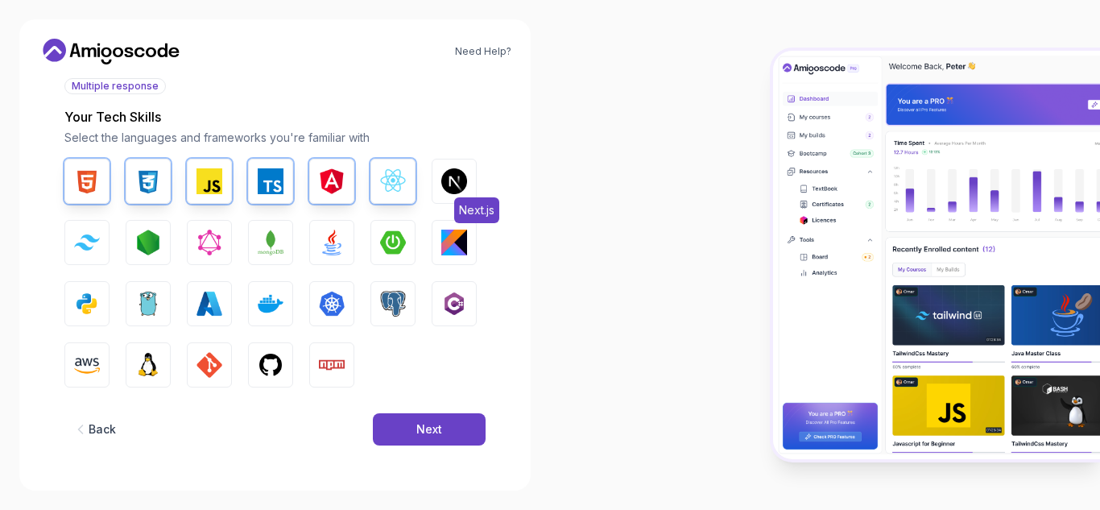
click at [446, 188] on img "button" at bounding box center [454, 181] width 26 height 26
click at [85, 239] on img "button" at bounding box center [87, 241] width 26 height 15
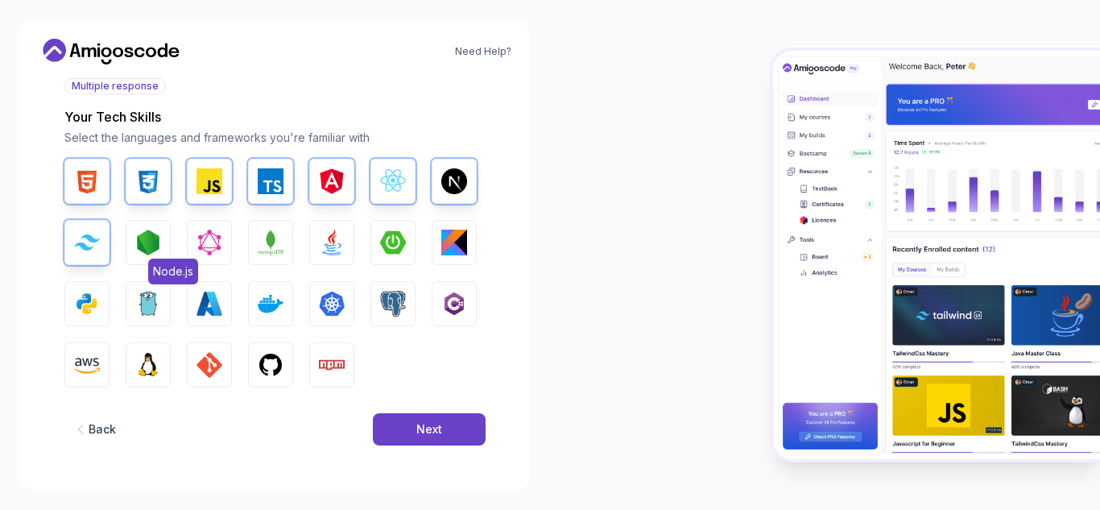
click at [155, 242] on img "button" at bounding box center [148, 243] width 26 height 26
click at [333, 242] on img "button" at bounding box center [332, 243] width 26 height 26
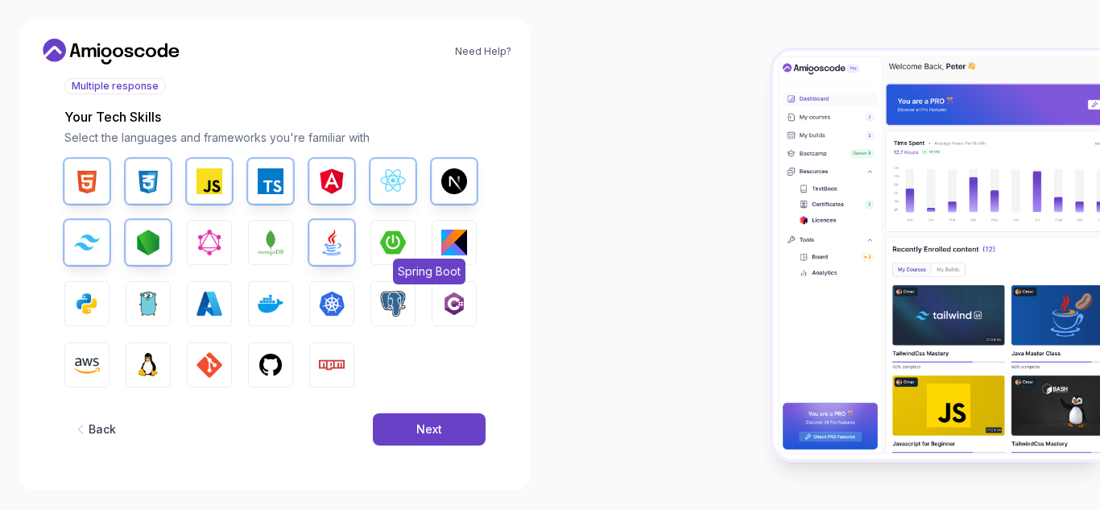
click at [390, 240] on img "button" at bounding box center [393, 243] width 26 height 26
click at [402, 421] on button "Next" at bounding box center [429, 429] width 113 height 32
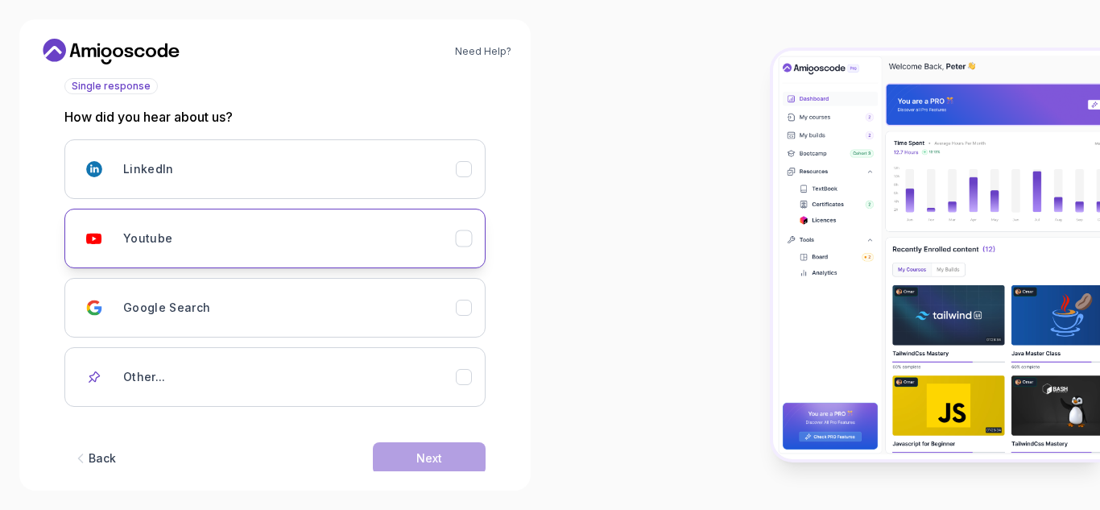
click at [392, 245] on div "Youtube" at bounding box center [289, 238] width 333 height 32
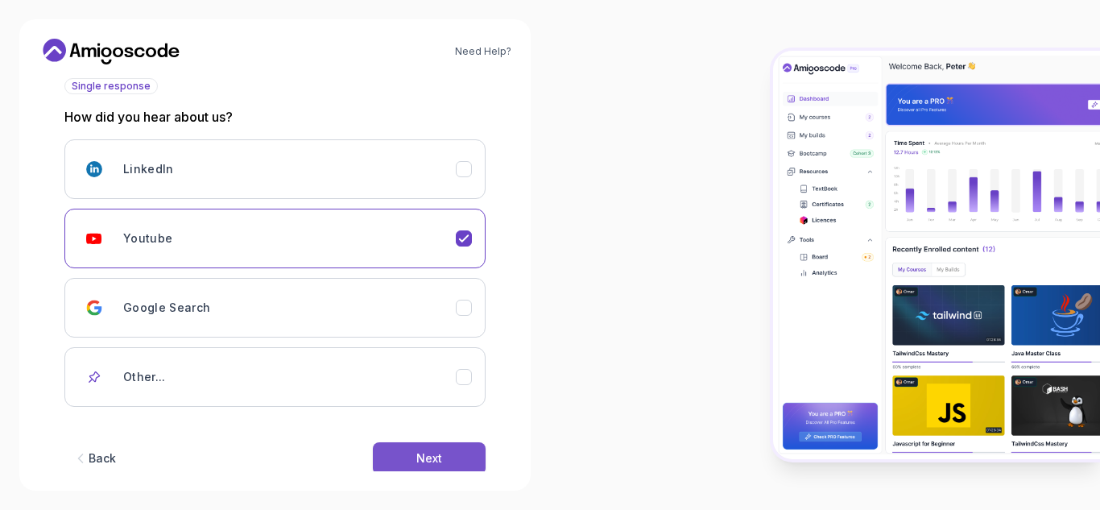
click at [408, 458] on button "Next" at bounding box center [429, 458] width 113 height 32
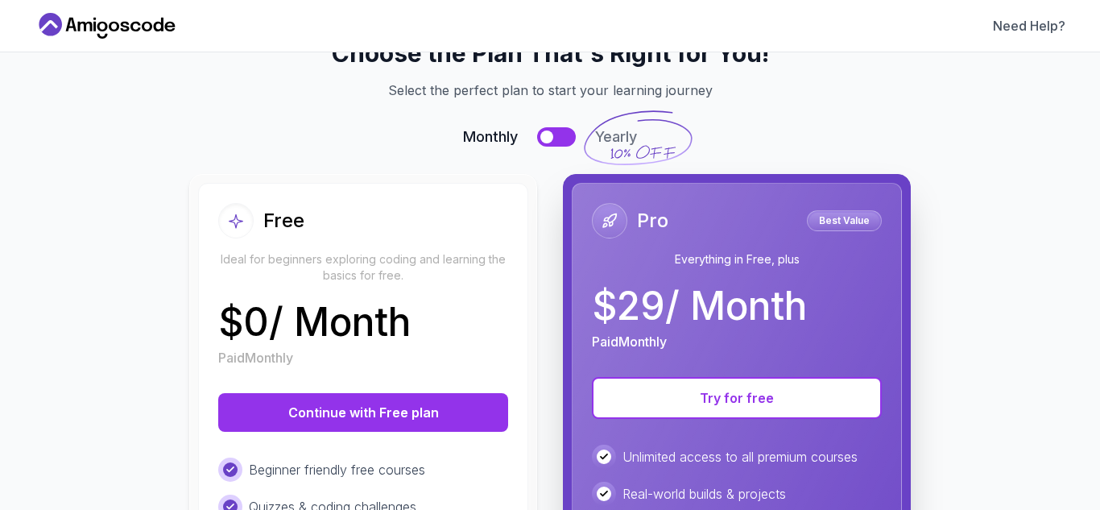
scroll to position [81, 0]
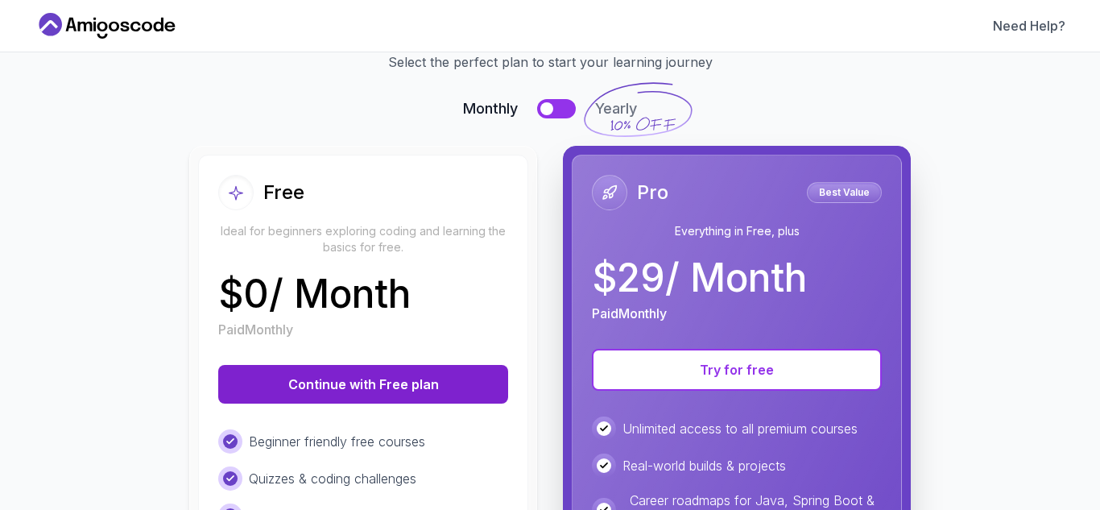
click at [334, 389] on button "Continue with Free plan" at bounding box center [363, 384] width 290 height 39
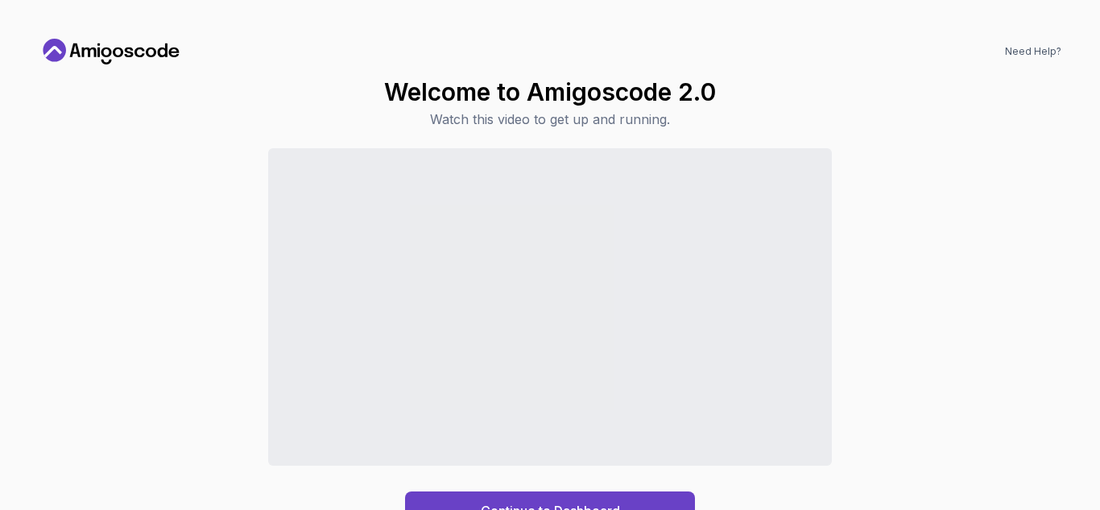
click at [182, 376] on div "Continue to Dashboard" at bounding box center [550, 339] width 1023 height 382
click at [540, 502] on div "Continue to Dashboard" at bounding box center [550, 510] width 139 height 19
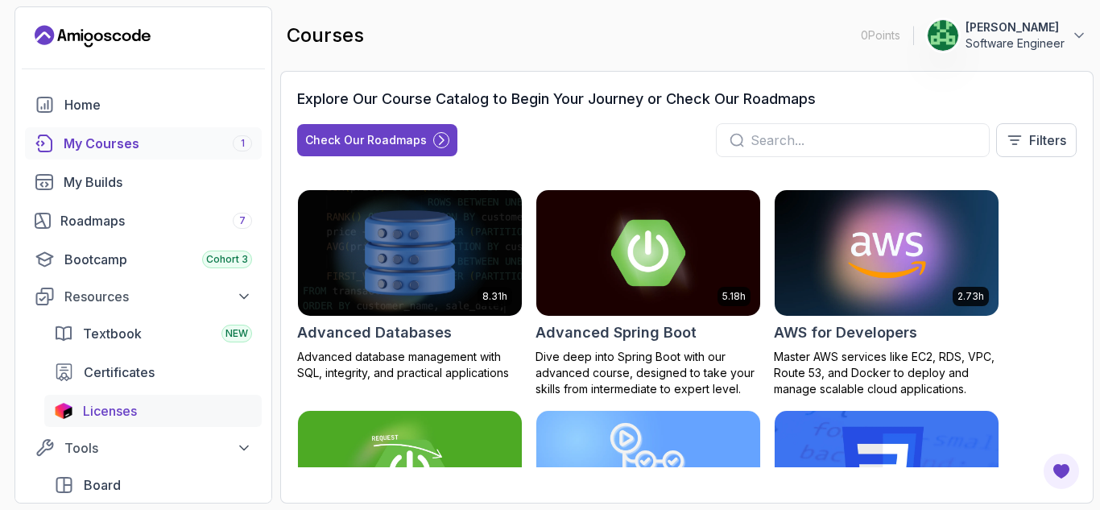
click at [131, 416] on span "Licenses" at bounding box center [110, 410] width 54 height 19
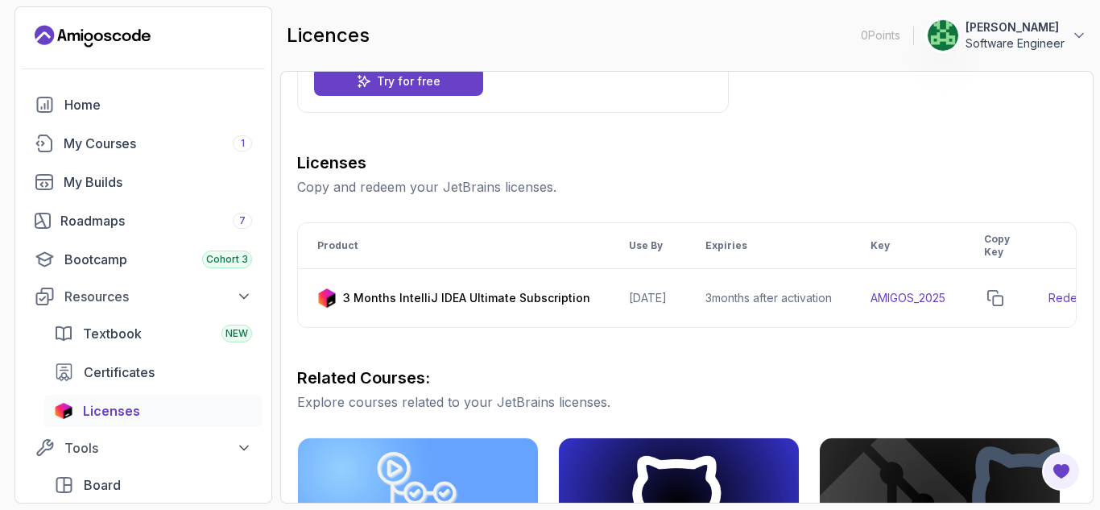
scroll to position [161, 0]
